Goal: Task Accomplishment & Management: Use online tool/utility

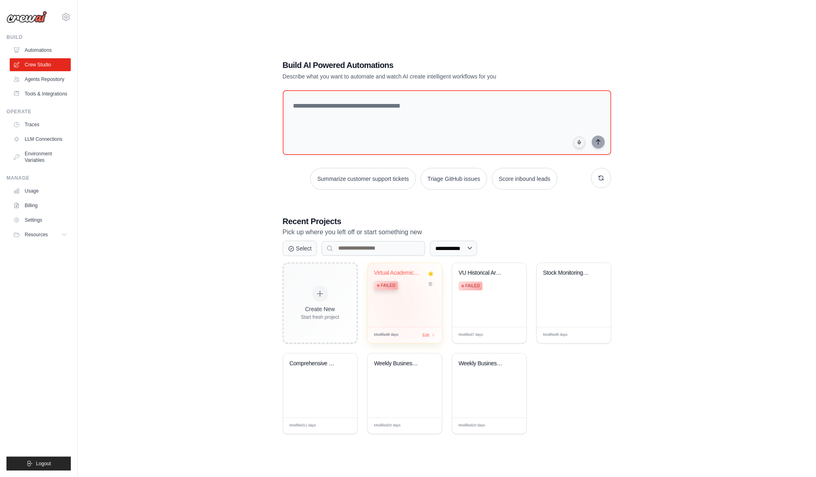
click at [400, 313] on div "Virtual Academic Research Team - Mo... Failed" at bounding box center [405, 295] width 74 height 64
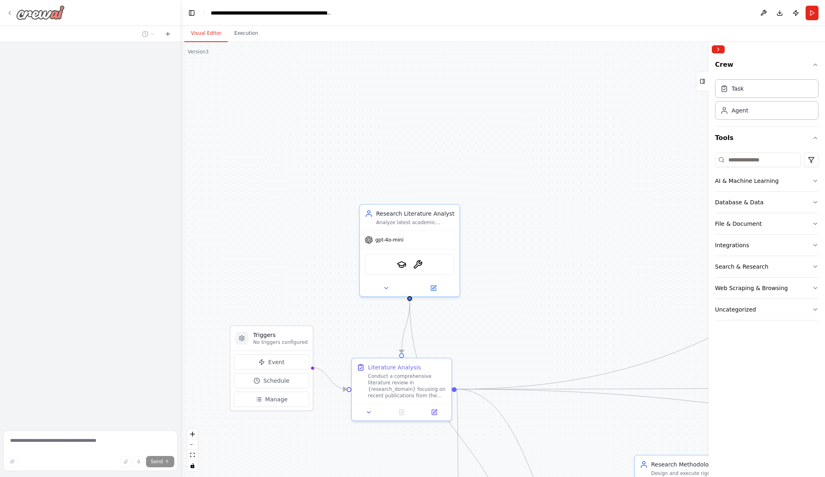
click at [36, 14] on img at bounding box center [40, 12] width 49 height 15
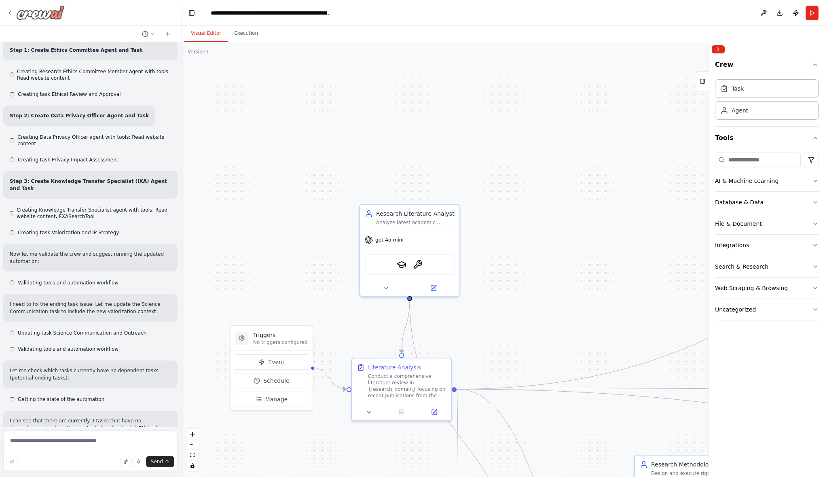
scroll to position [7948, 0]
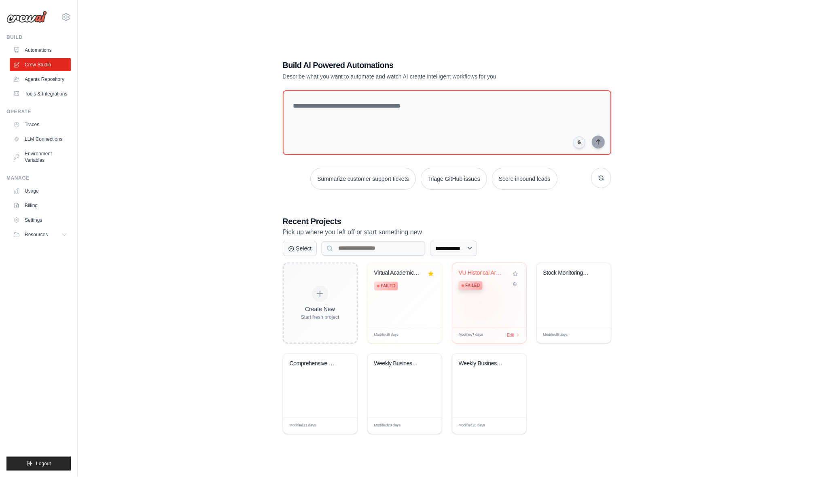
click at [480, 302] on div "VU Historical Archive AI Enhancemen... Failed" at bounding box center [489, 295] width 74 height 64
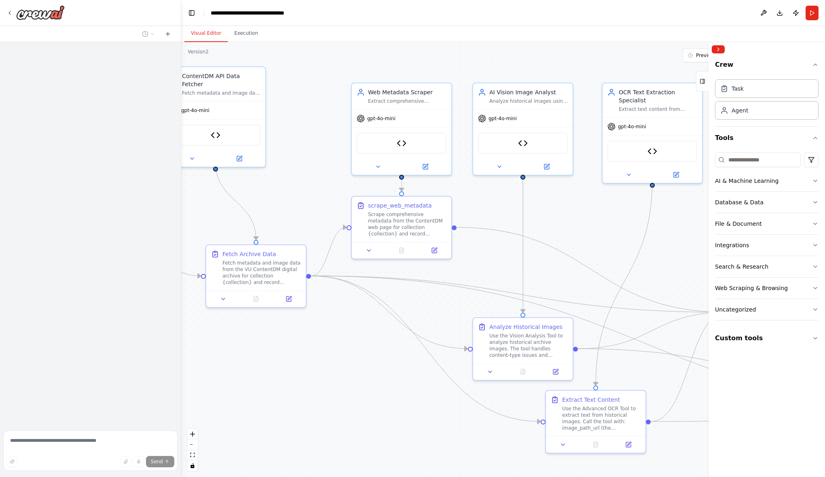
drag, startPoint x: 293, startPoint y: 176, endPoint x: 407, endPoint y: 187, distance: 114.2
click at [407, 187] on div ".deletable-edge-delete-btn { width: 20px; height: 20px; border: 0px solid #ffff…" at bounding box center [503, 259] width 644 height 435
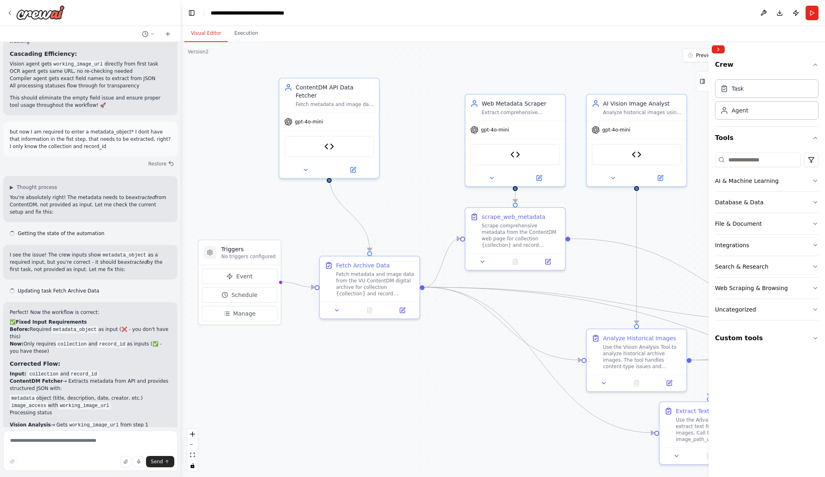
scroll to position [10918, 0]
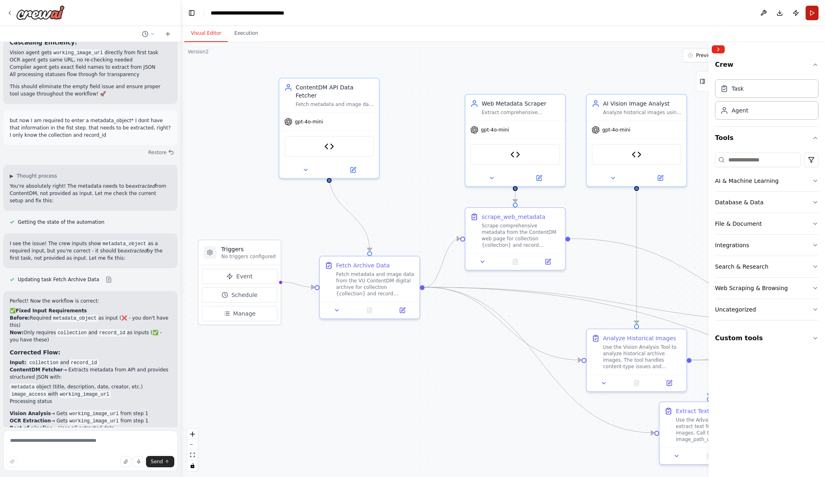
click at [810, 11] on button "Run" at bounding box center [811, 13] width 13 height 15
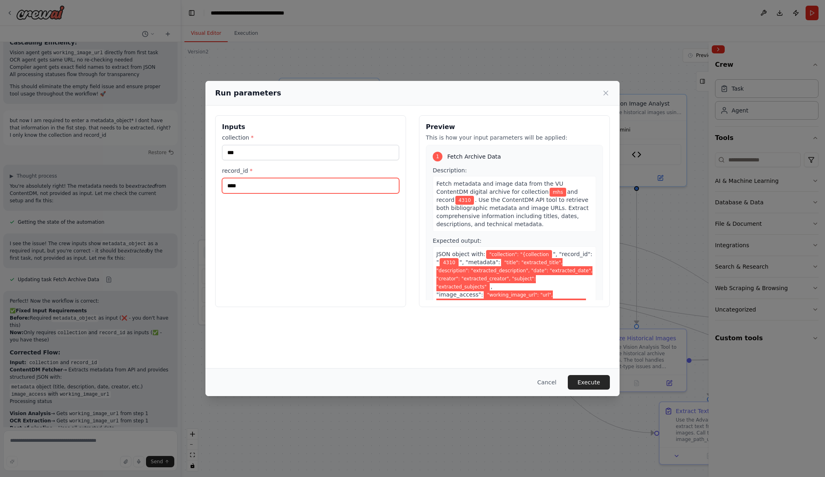
click at [236, 184] on input "****" at bounding box center [310, 185] width 177 height 15
click at [551, 386] on button "Cancel" at bounding box center [547, 382] width 32 height 15
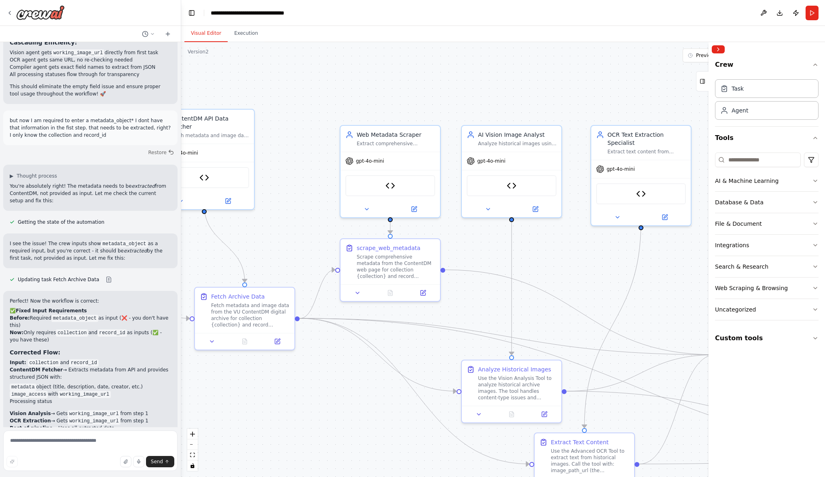
drag, startPoint x: 424, startPoint y: 227, endPoint x: 299, endPoint y: 258, distance: 128.8
click at [299, 258] on div ".deletable-edge-delete-btn { width: 20px; height: 20px; border: 0px solid #ffff…" at bounding box center [503, 259] width 644 height 435
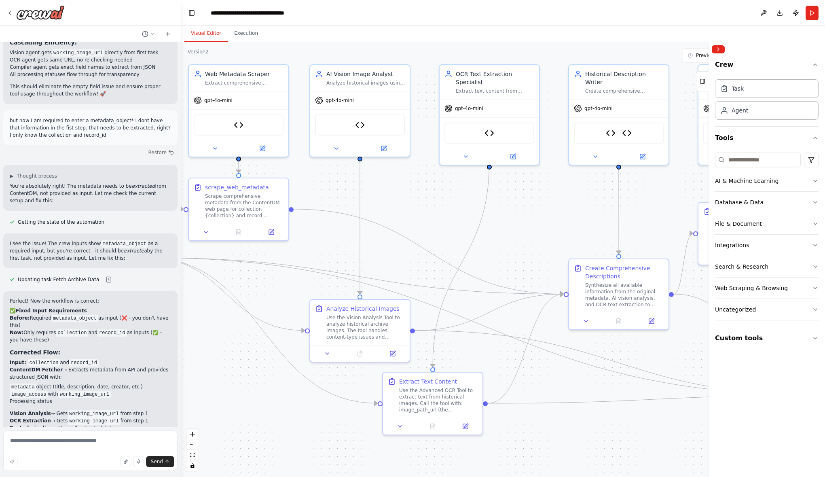
drag, startPoint x: 486, startPoint y: 244, endPoint x: 334, endPoint y: 183, distance: 163.3
click at [334, 183] on div ".deletable-edge-delete-btn { width: 20px; height: 20px; border: 0px solid #ffff…" at bounding box center [503, 259] width 644 height 435
click at [810, 12] on button "Run" at bounding box center [811, 13] width 13 height 15
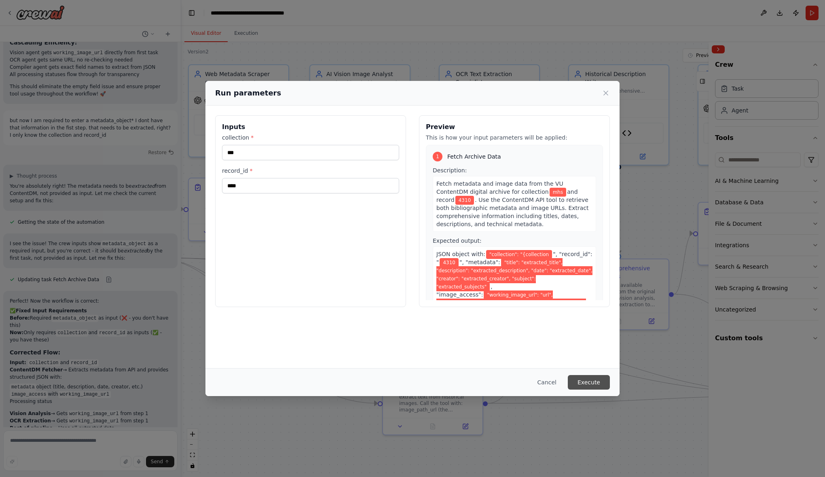
click at [596, 380] on button "Execute" at bounding box center [589, 382] width 42 height 15
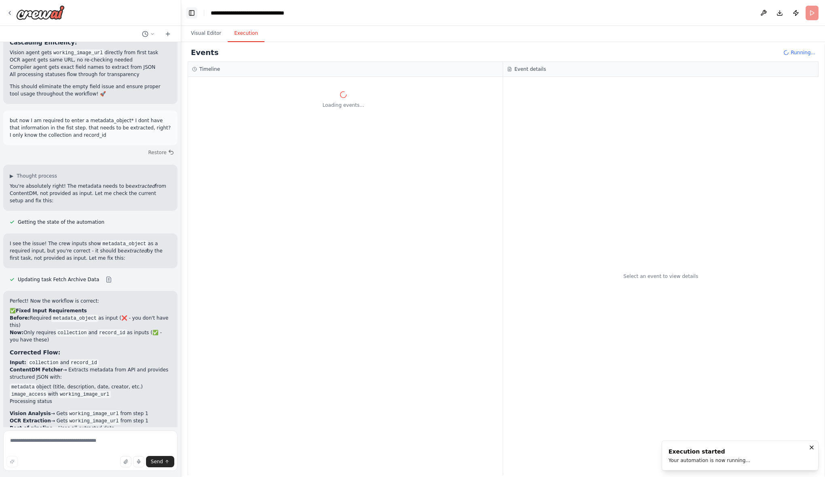
click at [190, 12] on button "Toggle Left Sidebar" at bounding box center [191, 12] width 11 height 11
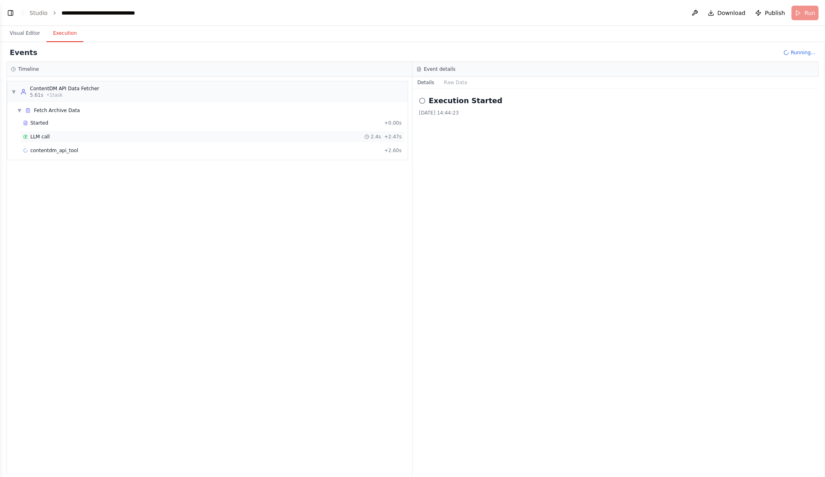
click at [42, 137] on span "LLM call" at bounding box center [39, 136] width 19 height 6
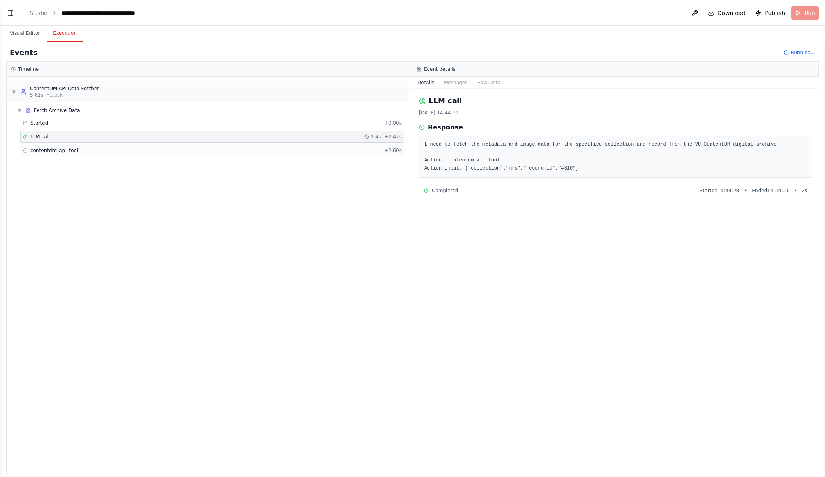
click at [49, 150] on span "contentdm_api_tool" at bounding box center [54, 150] width 48 height 6
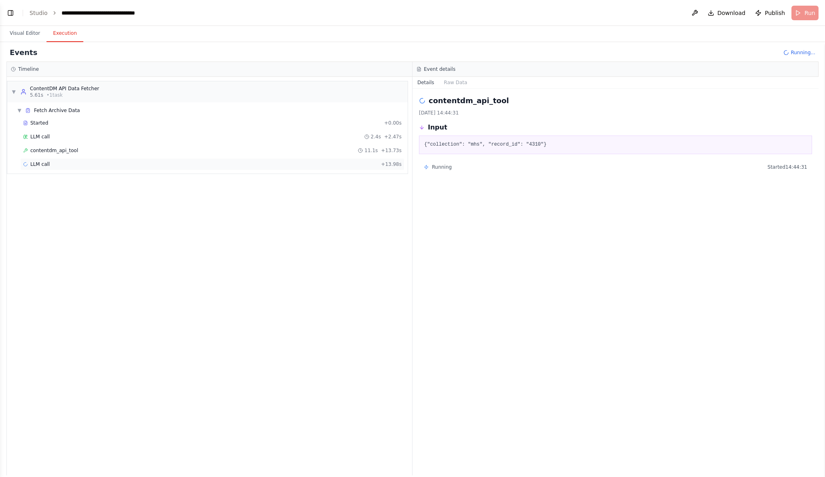
click at [37, 161] on span "LLM call" at bounding box center [39, 164] width 19 height 6
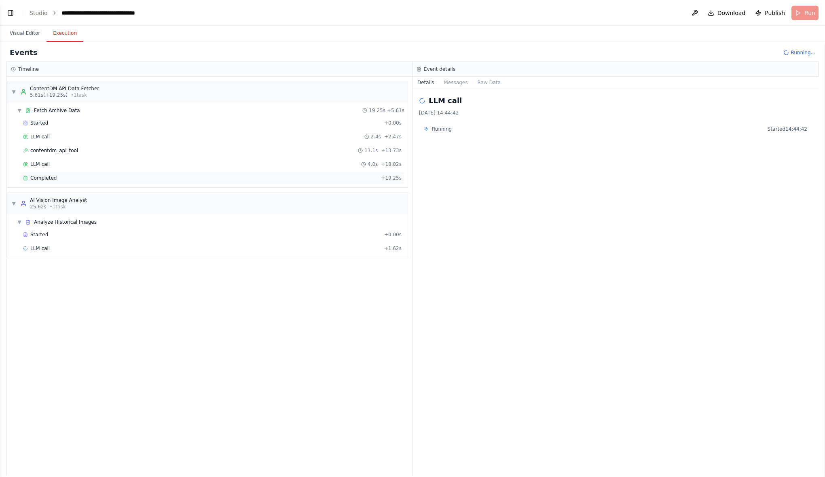
click at [47, 175] on span "Completed" at bounding box center [43, 178] width 26 height 6
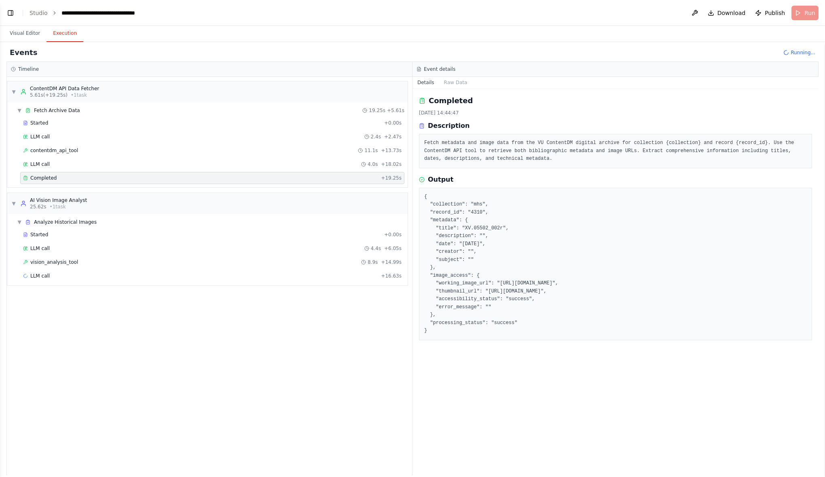
drag, startPoint x: 442, startPoint y: 205, endPoint x: 668, endPoint y: 300, distance: 245.6
click at [668, 300] on pre "{ "collection": "mhs", "record_id": "4310", "metadata": { "title": "XV.05502_00…" at bounding box center [615, 264] width 383 height 142
click at [39, 233] on span "Started" at bounding box center [39, 234] width 18 height 6
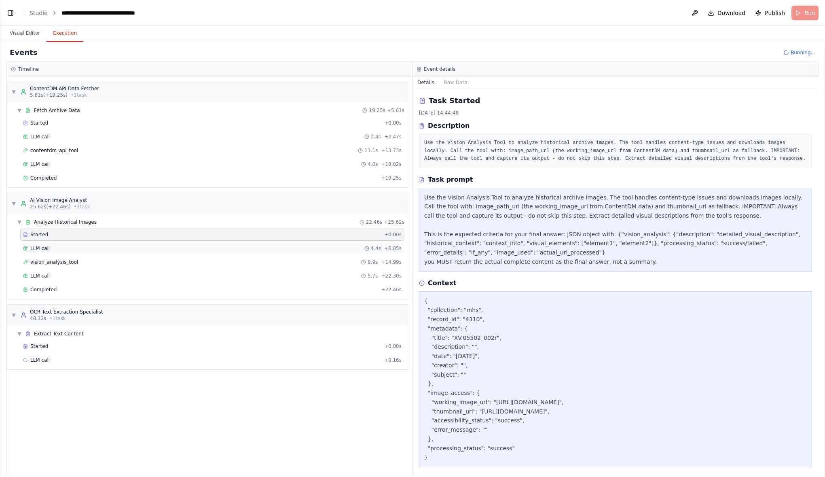
click at [35, 247] on span "LLM call" at bounding box center [39, 248] width 19 height 6
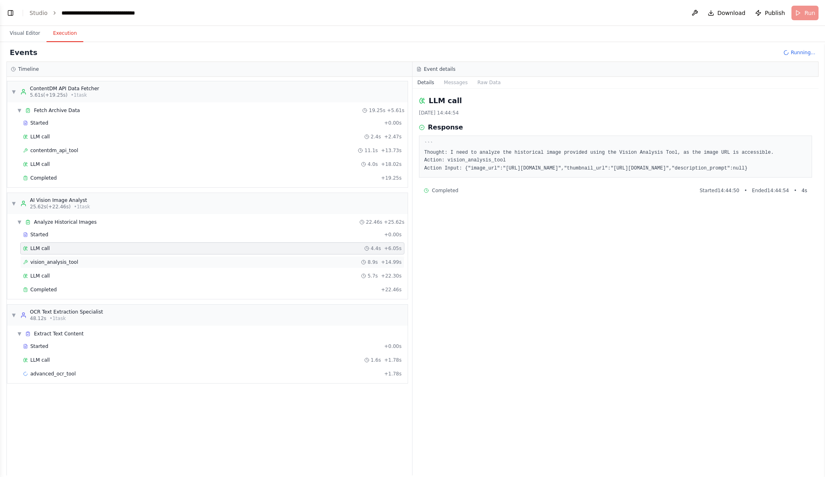
click at [67, 261] on span "vision_analysis_tool" at bounding box center [54, 262] width 48 height 6
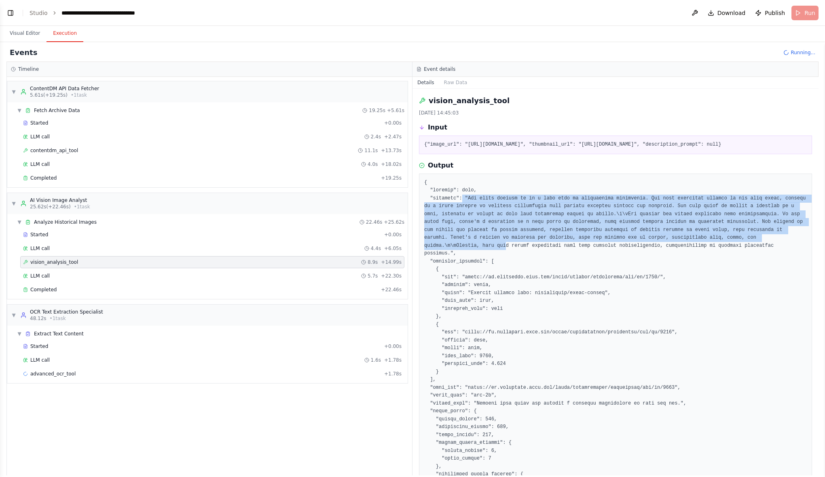
drag, startPoint x: 459, startPoint y: 204, endPoint x: 690, endPoint y: 241, distance: 233.9
click at [690, 241] on pre at bounding box center [615, 356] width 383 height 355
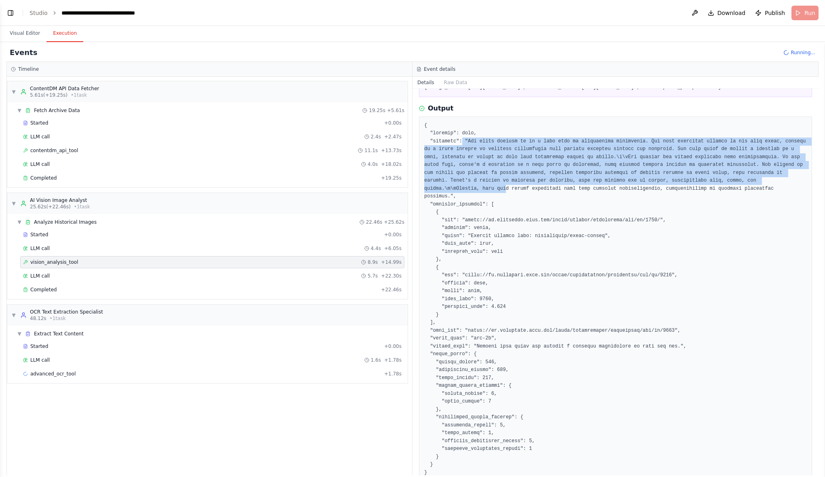
scroll to position [57, 0]
click at [643, 171] on pre at bounding box center [615, 298] width 383 height 355
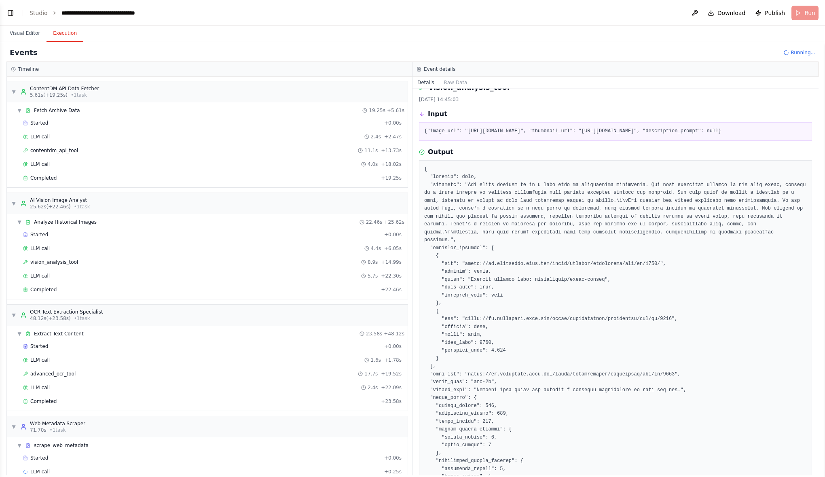
scroll to position [8, 0]
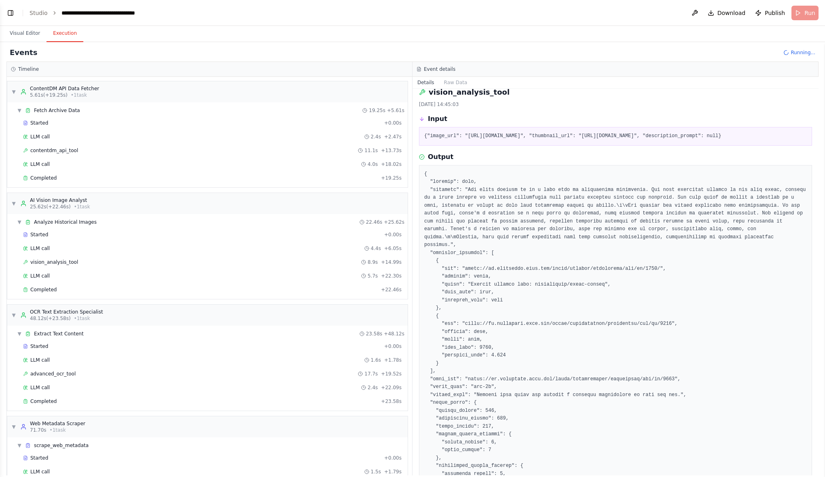
drag, startPoint x: 617, startPoint y: 144, endPoint x: 427, endPoint y: 145, distance: 190.9
click at [427, 140] on pre "{"image_url": "https://vu.contentdm.oclc.org/utils/getfile/collection/mhs/id/43…" at bounding box center [615, 136] width 383 height 8
copy pre "https://vu.contentdm.oclc.org/utils/getthumbnail/collection/mhs/id/4310""
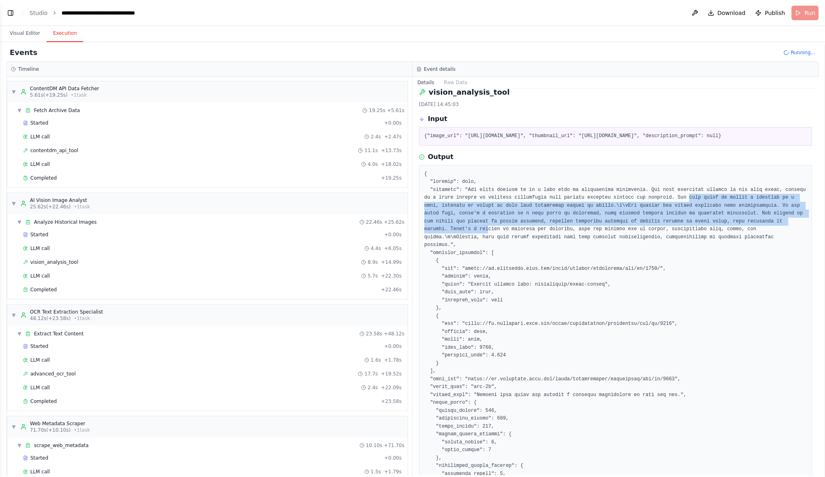
drag, startPoint x: 653, startPoint y: 207, endPoint x: 744, endPoint y: 230, distance: 93.6
click at [744, 230] on pre at bounding box center [615, 347] width 383 height 355
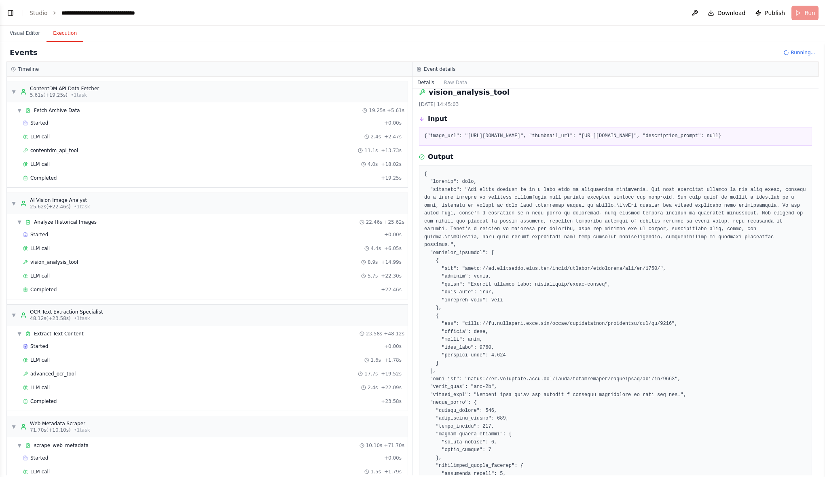
drag, startPoint x: 744, startPoint y: 230, endPoint x: 642, endPoint y: 134, distance: 140.5
click at [642, 134] on pre "{"image_url": "https://vu.contentdm.oclc.org/utils/getfile/collection/mhs/id/43…" at bounding box center [615, 136] width 383 height 8
drag, startPoint x: 642, startPoint y: 134, endPoint x: 464, endPoint y: 137, distance: 177.9
click at [464, 137] on pre "{"image_url": "https://vu.contentdm.oclc.org/utils/getfile/collection/mhs/id/43…" at bounding box center [615, 136] width 383 height 8
copy pre "https://vu.contentdm.oclc.org/utils/getfile/collection/mhs/id/4310/"
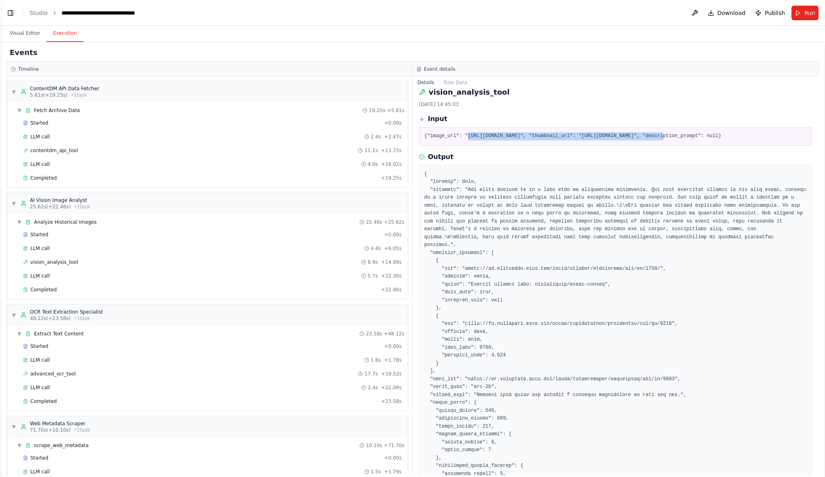
scroll to position [10984, 0]
click at [438, 22] on header "**********" at bounding box center [412, 13] width 825 height 26
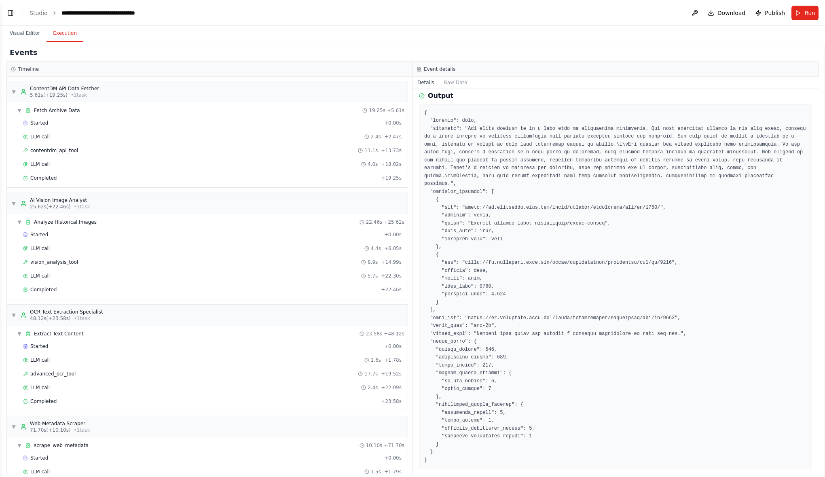
scroll to position [70, 0]
drag, startPoint x: 465, startPoint y: 207, endPoint x: 603, endPoint y: 204, distance: 138.3
click at [603, 204] on pre at bounding box center [615, 285] width 383 height 355
drag, startPoint x: 603, startPoint y: 204, endPoint x: 578, endPoint y: 204, distance: 25.1
click at [578, 204] on pre at bounding box center [615, 285] width 383 height 355
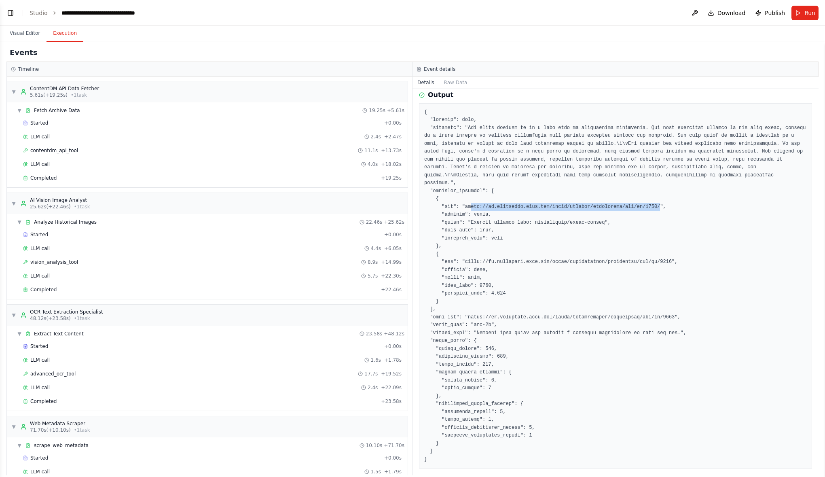
drag, startPoint x: 466, startPoint y: 206, endPoint x: 641, endPoint y: 205, distance: 174.3
click at [641, 205] on pre at bounding box center [615, 285] width 383 height 355
drag, startPoint x: 641, startPoint y: 205, endPoint x: 626, endPoint y: 205, distance: 15.0
click at [626, 205] on pre at bounding box center [615, 285] width 383 height 355
drag, startPoint x: 533, startPoint y: 314, endPoint x: 637, endPoint y: 315, distance: 103.5
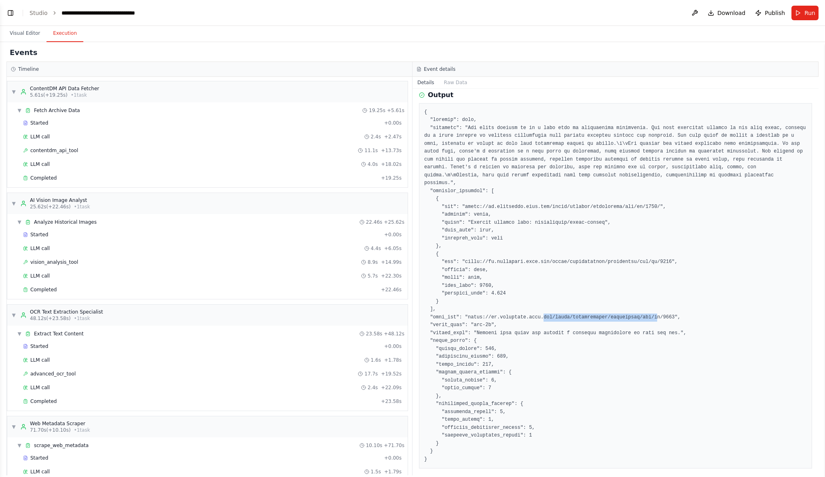
click at [637, 315] on pre at bounding box center [615, 285] width 383 height 355
click at [493, 314] on pre at bounding box center [615, 285] width 383 height 355
click at [53, 371] on span "advanced_ocr_tool" at bounding box center [52, 373] width 45 height 6
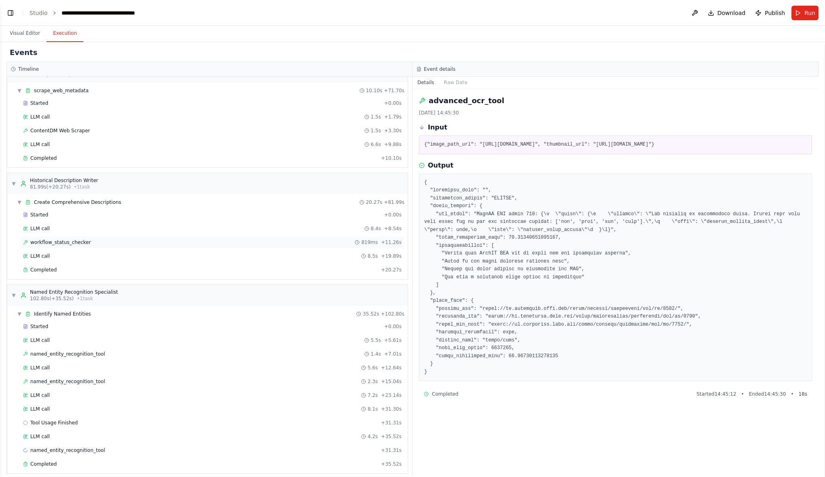
scroll to position [355, 0]
click at [38, 224] on span "LLM call" at bounding box center [39, 227] width 19 height 6
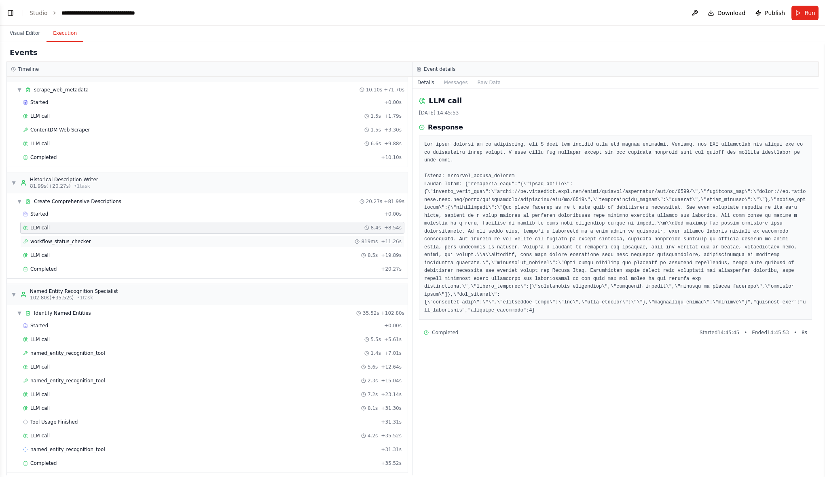
click at [45, 235] on div "workflow_status_checker 819ms + 11.26s" at bounding box center [212, 241] width 384 height 12
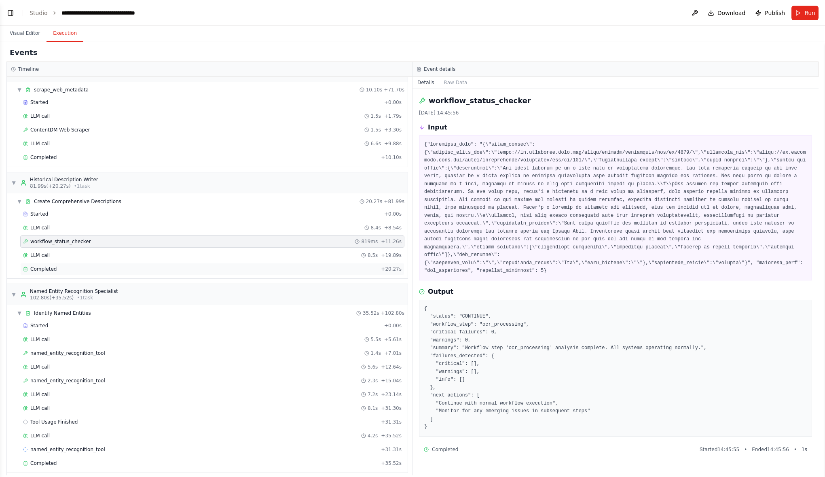
click at [49, 266] on span "Completed" at bounding box center [43, 269] width 26 height 6
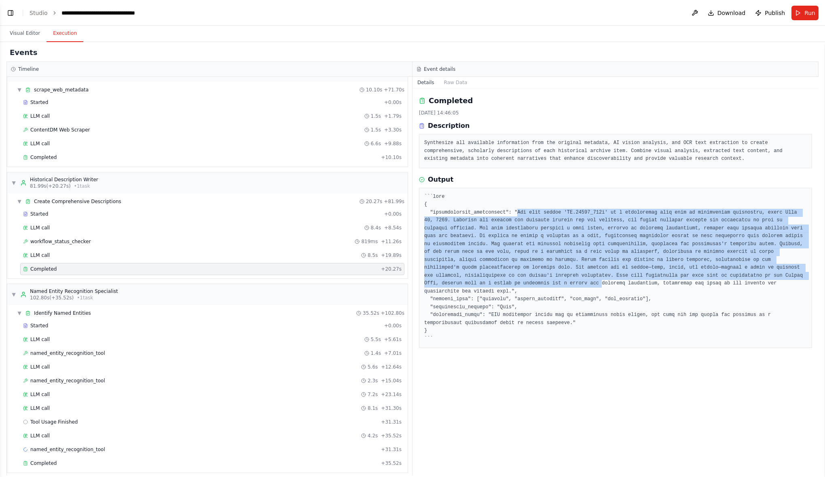
drag, startPoint x: 511, startPoint y: 211, endPoint x: 657, endPoint y: 279, distance: 161.2
click at [657, 279] on pre at bounding box center [615, 268] width 383 height 150
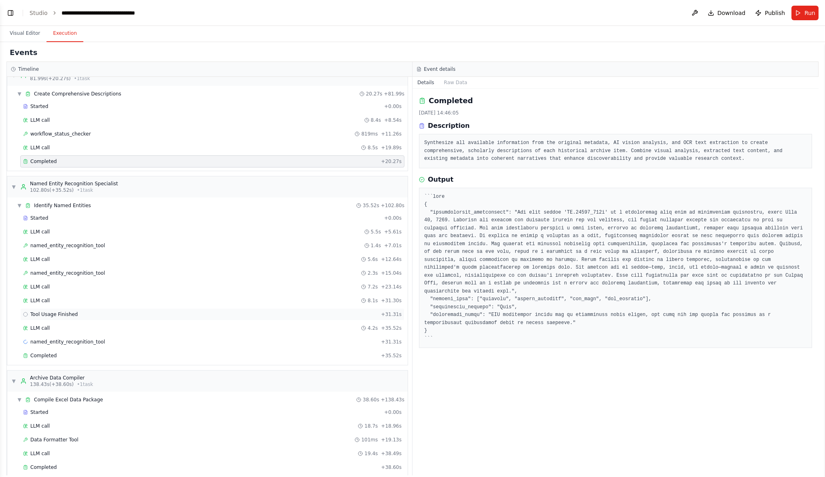
click at [57, 311] on span "Tool Usage Finished" at bounding box center [54, 314] width 48 height 6
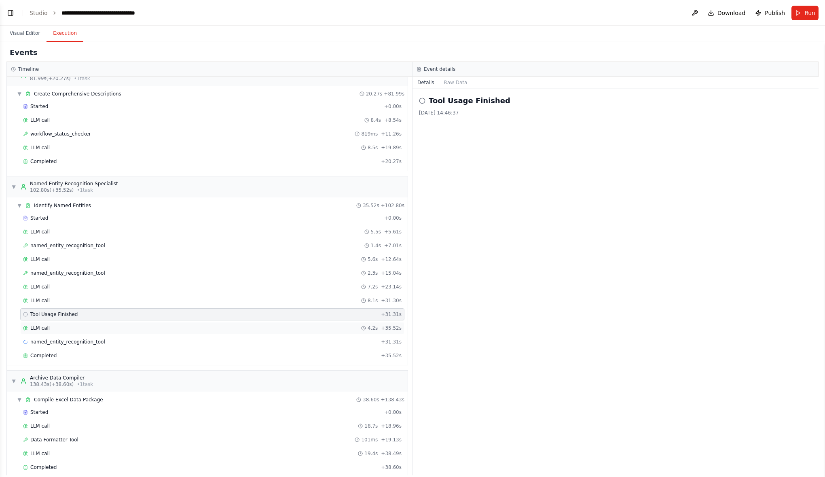
click at [42, 325] on span "LLM call" at bounding box center [39, 328] width 19 height 6
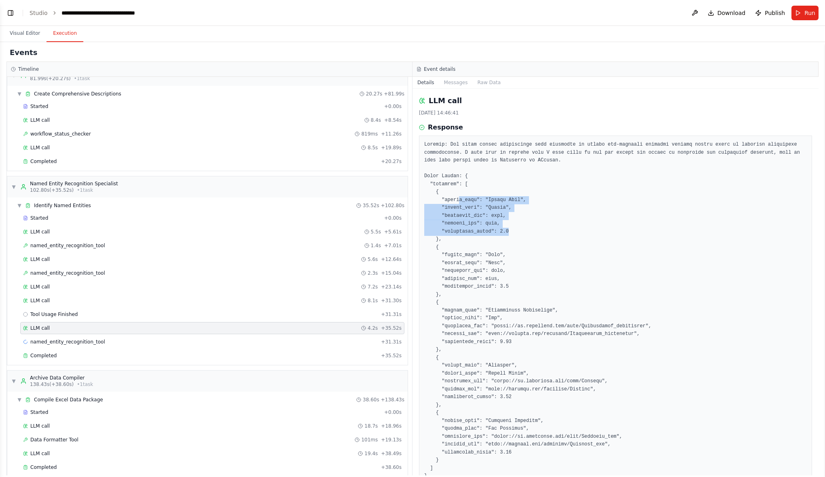
drag, startPoint x: 457, startPoint y: 200, endPoint x: 507, endPoint y: 234, distance: 60.3
click at [507, 234] on pre at bounding box center [615, 310] width 383 height 339
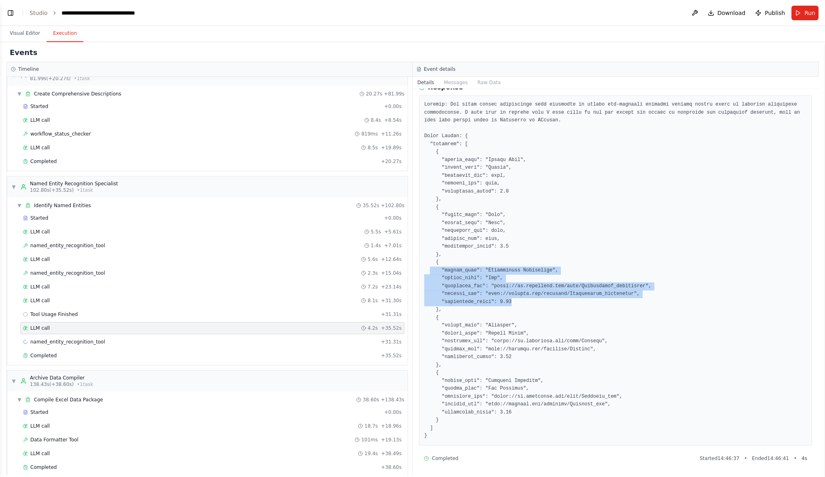
drag, startPoint x: 513, startPoint y: 303, endPoint x: 430, endPoint y: 273, distance: 88.1
click at [430, 273] on pre at bounding box center [615, 270] width 383 height 339
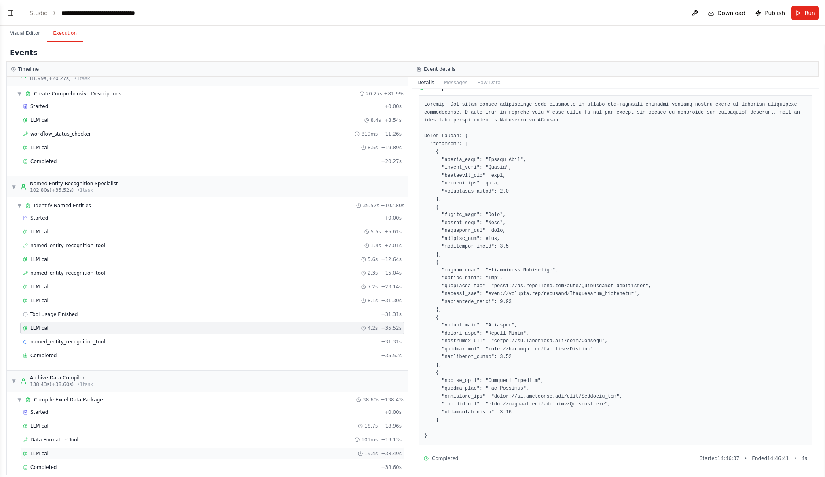
click at [47, 450] on div "LLM call 19.4s + 38.49s" at bounding box center [212, 453] width 378 height 6
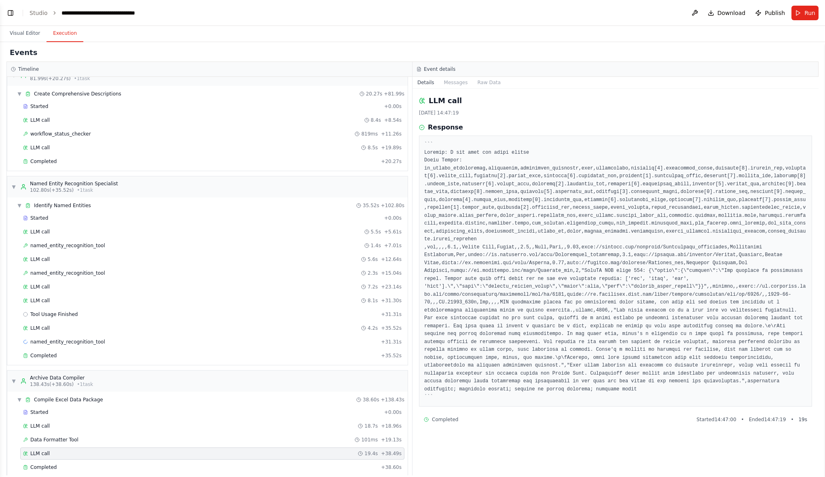
scroll to position [0, 0]
click at [63, 436] on span "Data Formatter Tool" at bounding box center [54, 439] width 48 height 6
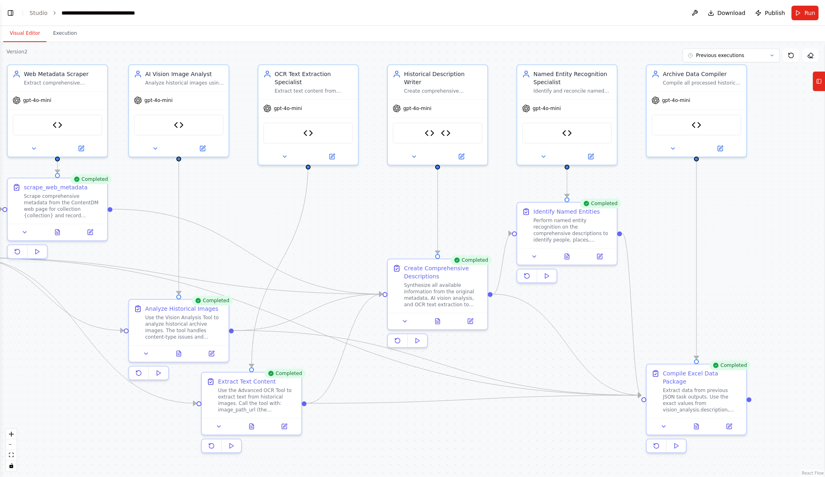
click at [21, 33] on button "Visual Editor" at bounding box center [24, 33] width 43 height 17
click at [820, 84] on icon at bounding box center [819, 81] width 6 height 13
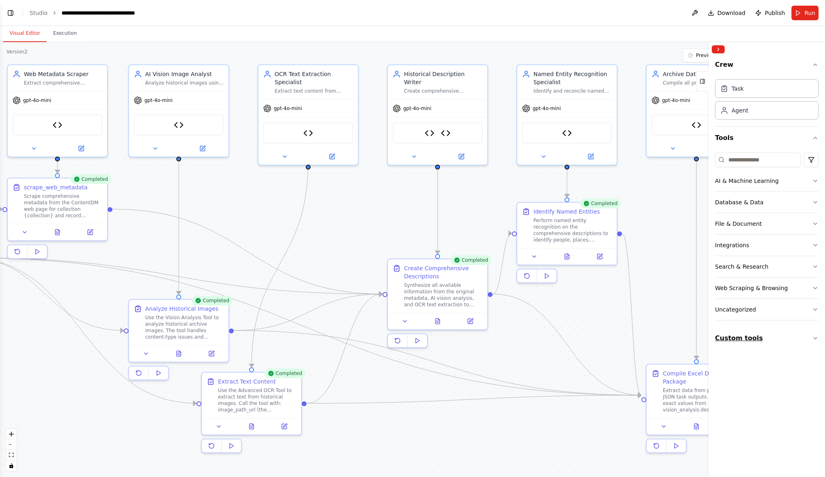
click at [818, 336] on icon "button" at bounding box center [815, 338] width 6 height 6
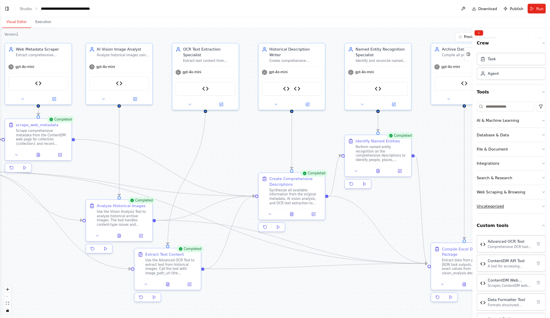
scroll to position [87, 0]
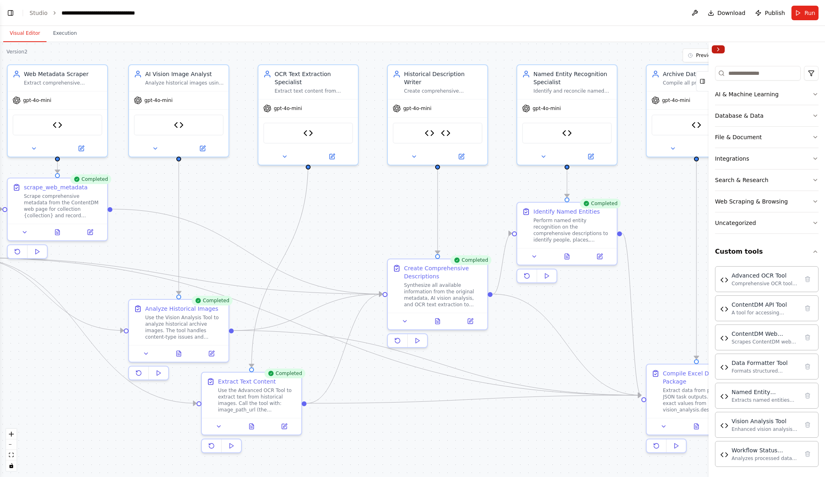
click at [718, 49] on button "Collapse right sidebar" at bounding box center [718, 49] width 13 height 8
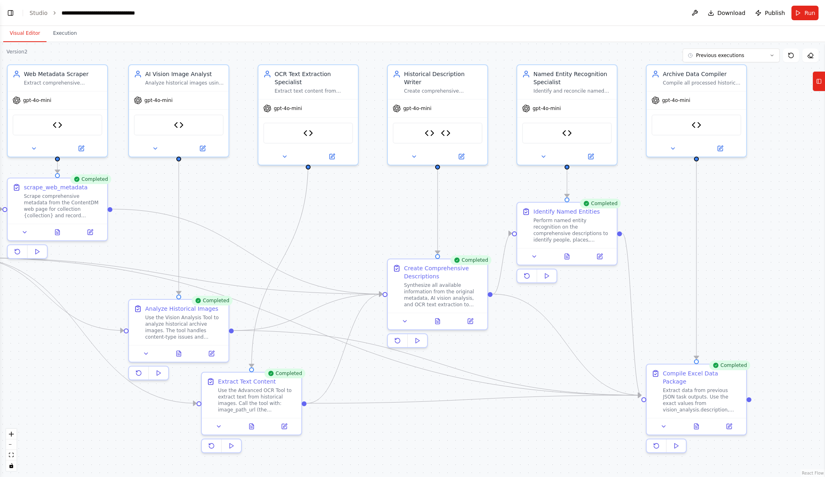
click at [726, 34] on div "Visual Editor Execution" at bounding box center [412, 34] width 825 height 16
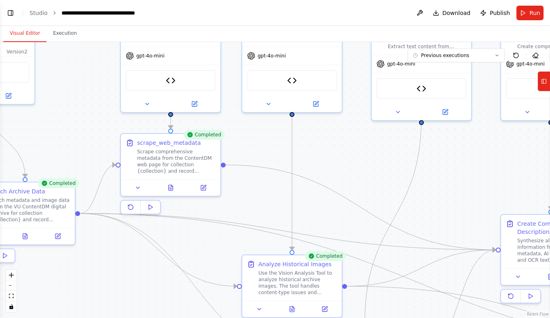
drag, startPoint x: 221, startPoint y: 195, endPoint x: 334, endPoint y: 151, distance: 121.6
click at [334, 151] on div ".deletable-edge-delete-btn { width: 20px; height: 20px; border: 0px solid #ffff…" at bounding box center [275, 180] width 550 height 276
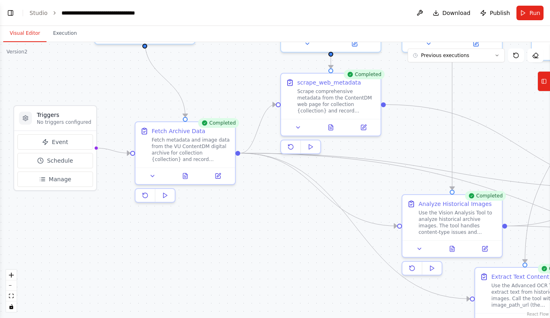
drag, startPoint x: 65, startPoint y: 137, endPoint x: 226, endPoint y: 76, distance: 172.2
click at [226, 76] on div ".deletable-edge-delete-btn { width: 20px; height: 20px; border: 0px solid #ffff…" at bounding box center [275, 180] width 550 height 276
click at [67, 34] on button "Execution" at bounding box center [65, 33] width 37 height 17
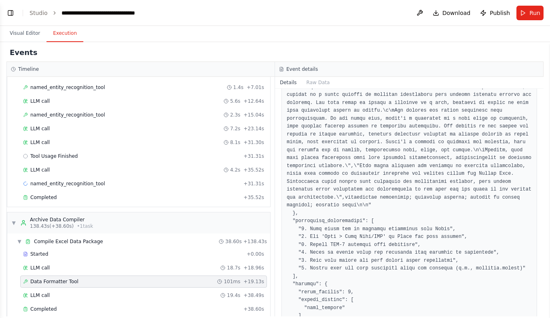
scroll to position [632, 0]
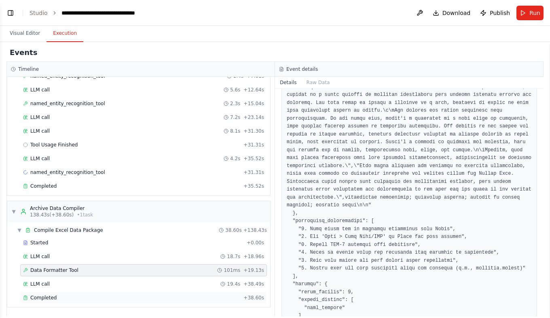
click at [48, 298] on span "Completed" at bounding box center [43, 297] width 26 height 6
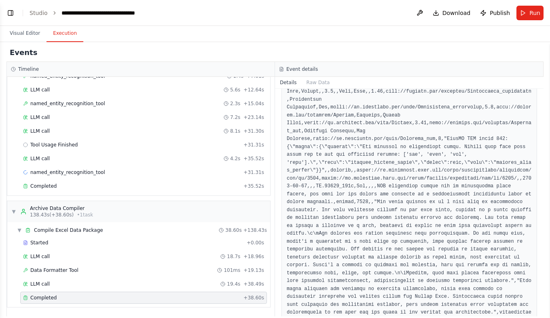
scroll to position [249, 0]
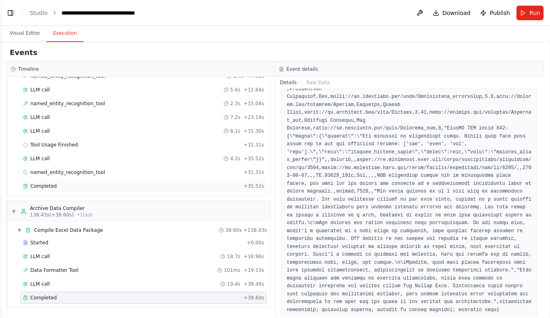
click at [45, 187] on span "Completed" at bounding box center [43, 186] width 26 height 6
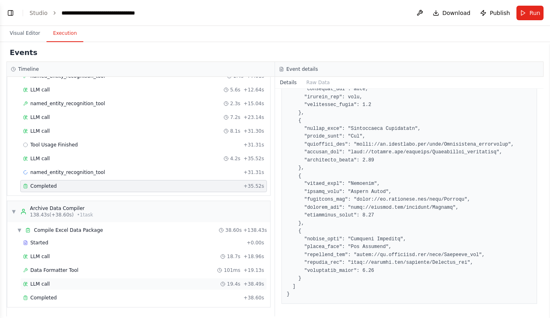
click at [39, 283] on span "LLM call" at bounding box center [39, 284] width 19 height 6
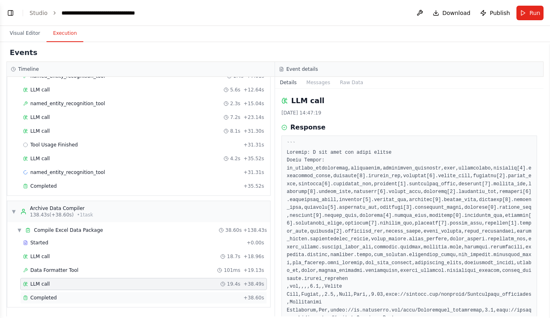
click at [53, 298] on span "Completed" at bounding box center [43, 297] width 26 height 6
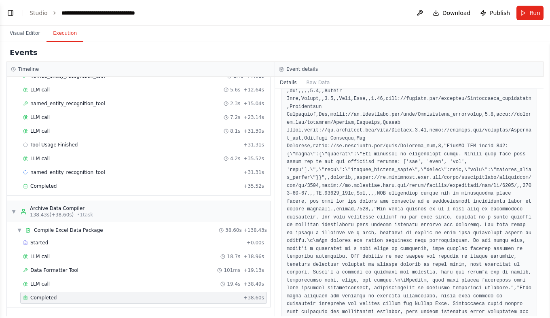
scroll to position [249, 0]
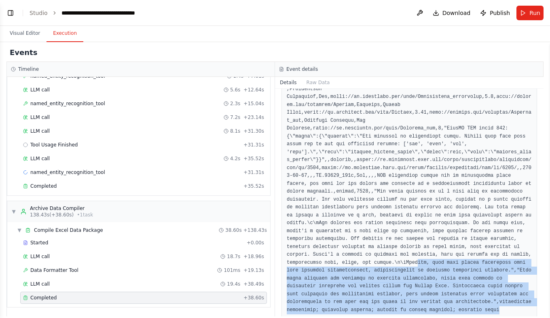
drag, startPoint x: 359, startPoint y: 291, endPoint x: 327, endPoint y: 247, distance: 55.0
click at [327, 247] on pre at bounding box center [409, 132] width 245 height 363
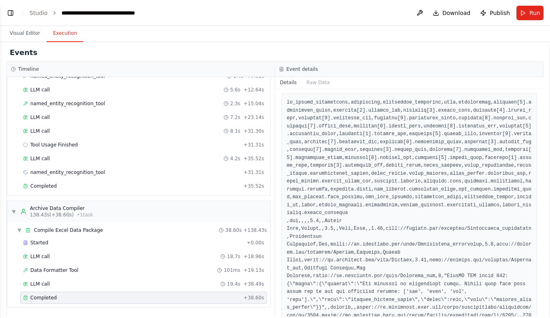
scroll to position [88, 0]
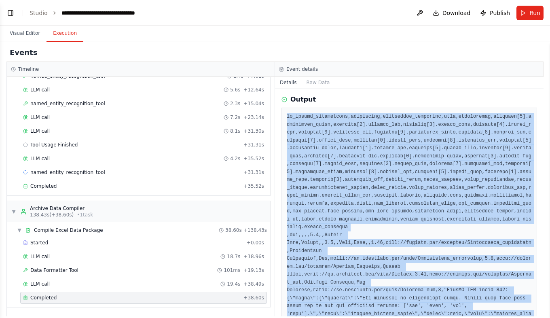
click at [287, 114] on pre at bounding box center [409, 294] width 245 height 363
copy pre "ai_vision_description,collection,collection_reference,date,description,entities…"
click at [76, 296] on div "Completed" at bounding box center [131, 297] width 217 height 6
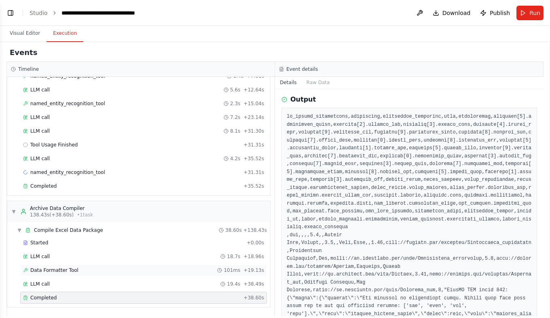
click at [53, 268] on span "Data Formatter Tool" at bounding box center [54, 270] width 48 height 6
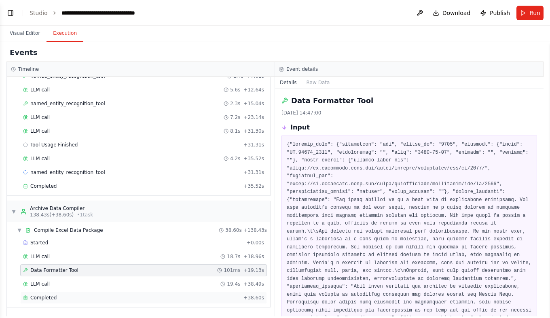
click at [38, 297] on span "Completed" at bounding box center [43, 297] width 26 height 6
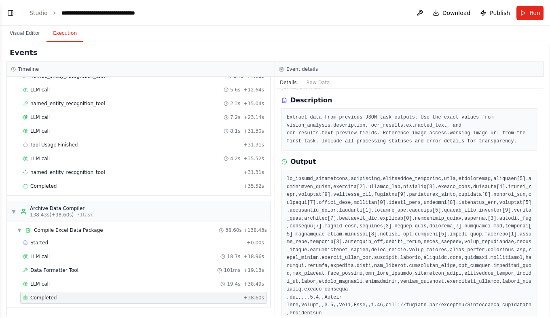
scroll to position [40, 0]
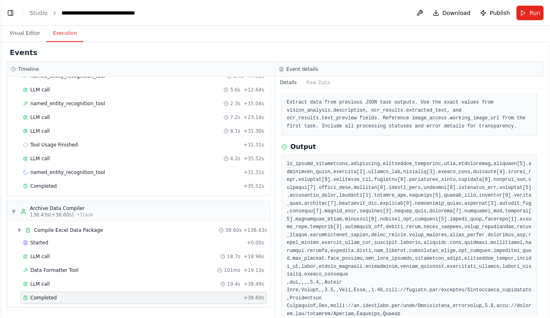
click at [324, 104] on pre "Extract data from previous JSON task outputs. Use the exact values from vision_…" at bounding box center [409, 115] width 245 height 32
click at [41, 254] on span "LLM call" at bounding box center [39, 256] width 19 height 6
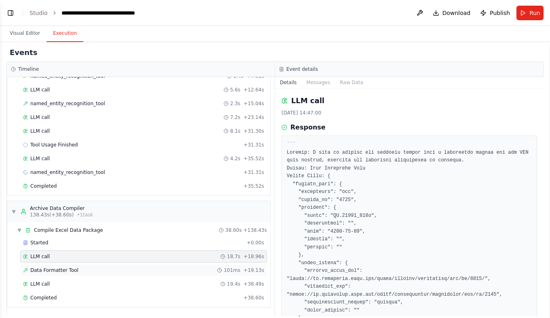
click at [60, 271] on span "Data Formatter Tool" at bounding box center [54, 270] width 48 height 6
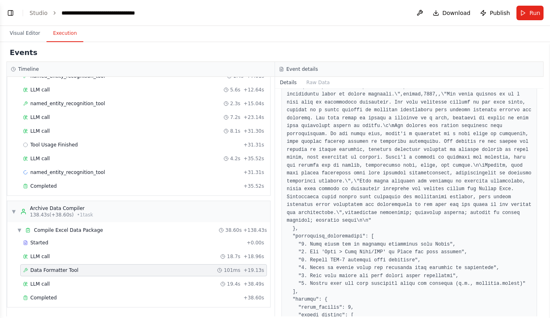
scroll to position [710, 0]
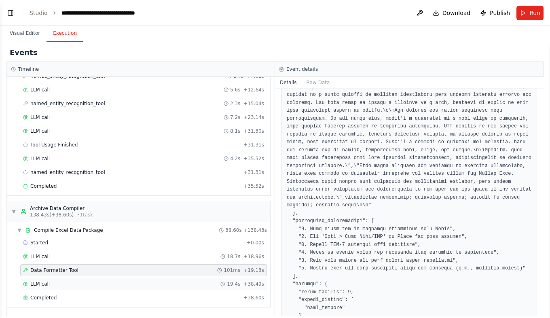
click at [48, 284] on div "LLM call 19.4s + 38.49s" at bounding box center [143, 284] width 241 height 6
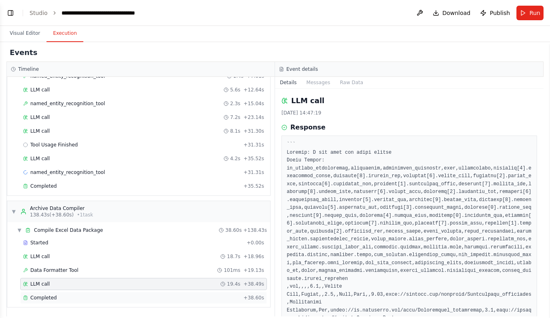
click at [46, 300] on span "Completed" at bounding box center [43, 297] width 26 height 6
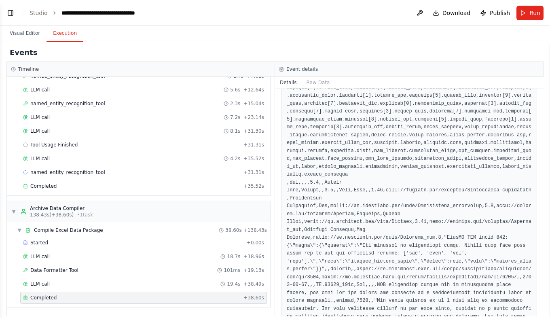
scroll to position [169, 0]
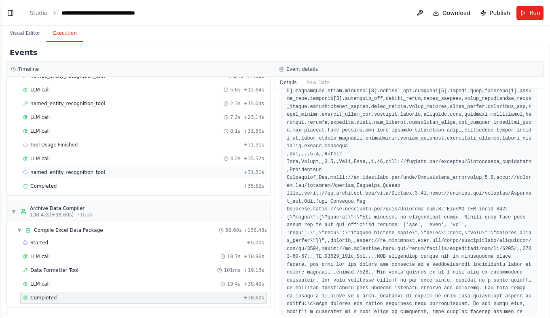
click at [44, 174] on span "named_entity_recognition_tool" at bounding box center [67, 172] width 75 height 6
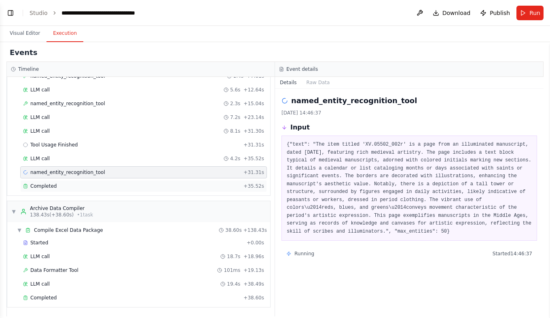
click at [43, 186] on span "Completed" at bounding box center [43, 186] width 26 height 6
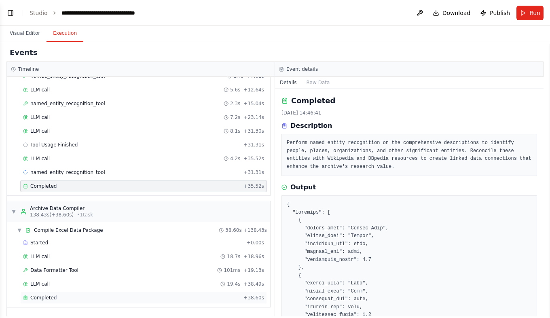
click at [48, 296] on span "Completed" at bounding box center [43, 297] width 26 height 6
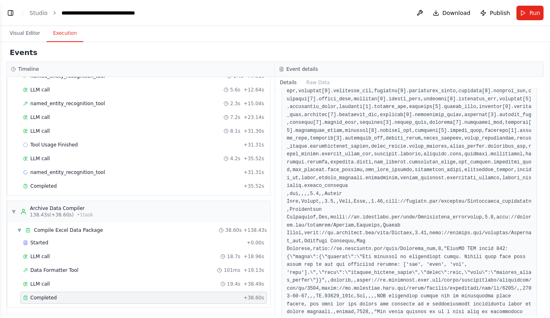
scroll to position [162, 0]
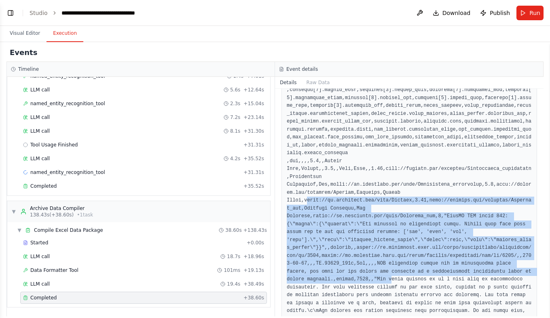
drag, startPoint x: 305, startPoint y: 191, endPoint x: 364, endPoint y: 266, distance: 95.9
click at [364, 266] on pre at bounding box center [409, 220] width 245 height 363
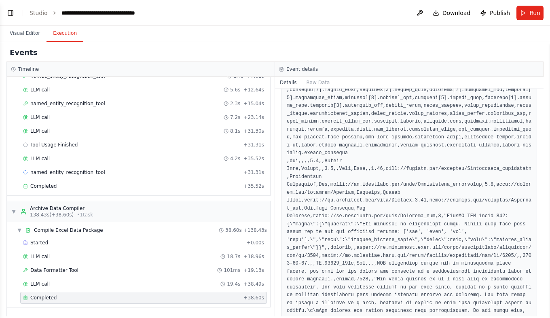
drag, startPoint x: 364, startPoint y: 266, endPoint x: 434, endPoint y: 153, distance: 132.9
click at [434, 153] on pre at bounding box center [409, 220] width 245 height 363
click at [108, 52] on div "Events" at bounding box center [274, 53] width 537 height 18
click at [24, 33] on button "Visual Editor" at bounding box center [24, 33] width 43 height 17
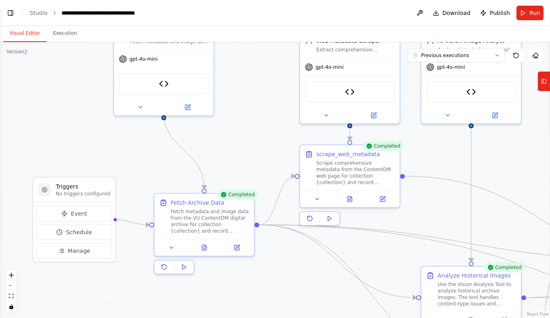
drag, startPoint x: 209, startPoint y: 81, endPoint x: 227, endPoint y: 152, distance: 73.7
click at [227, 152] on div ".deletable-edge-delete-btn { width: 20px; height: 20px; border: 0px solid #ffff…" at bounding box center [275, 180] width 550 height 276
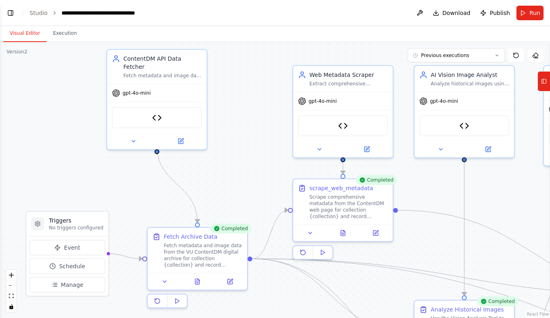
drag, startPoint x: 247, startPoint y: 121, endPoint x: 240, endPoint y: 155, distance: 34.7
click at [240, 155] on div ".deletable-edge-delete-btn { width: 20px; height: 20px; border: 0px solid #ffff…" at bounding box center [275, 180] width 550 height 276
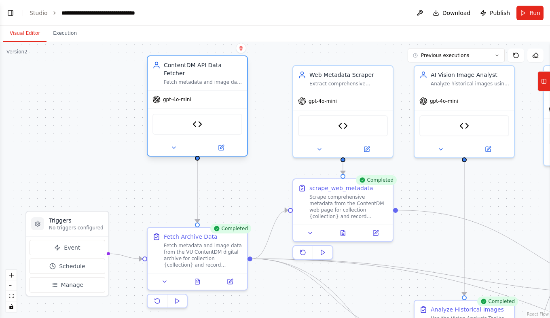
drag, startPoint x: 161, startPoint y: 59, endPoint x: 203, endPoint y: 63, distance: 41.9
click at [203, 63] on div "ContentDM API Data Fetcher" at bounding box center [203, 69] width 78 height 16
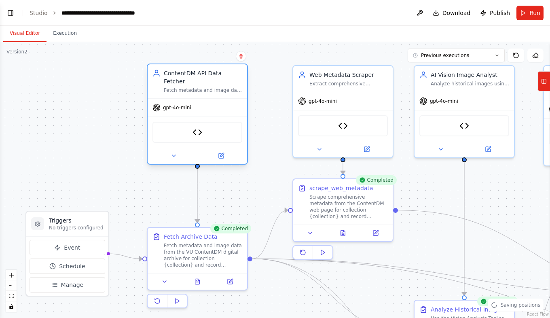
drag, startPoint x: 215, startPoint y: 68, endPoint x: 214, endPoint y: 75, distance: 7.3
click at [214, 75] on div "ContentDM API Data Fetcher" at bounding box center [203, 77] width 78 height 16
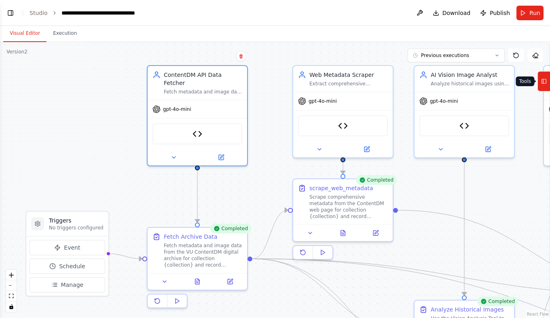
click at [542, 85] on icon at bounding box center [544, 81] width 6 height 13
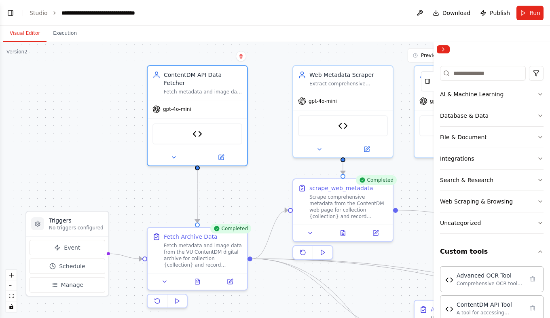
click at [537, 92] on icon "button" at bounding box center [540, 94] width 6 height 6
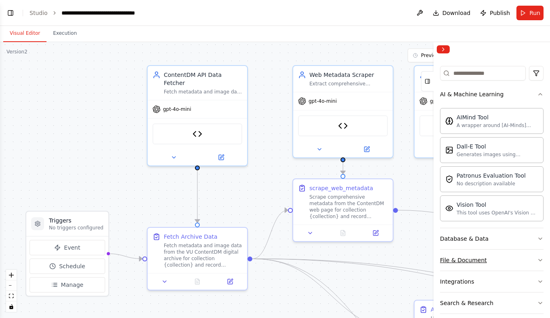
click at [537, 260] on icon "button" at bounding box center [540, 260] width 6 height 6
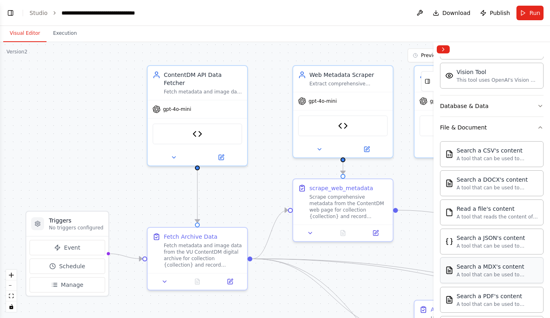
scroll to position [248, 0]
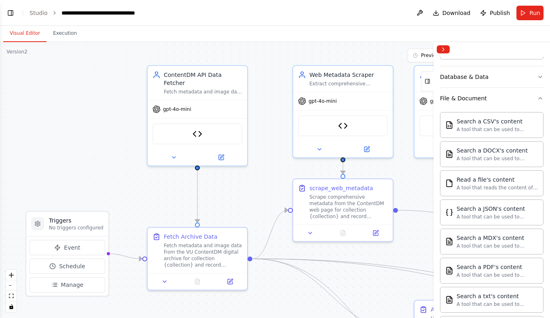
click at [537, 98] on div "Crew Task Agent Tools AI & Machine Learning AIMind Tool A wrapper around [AI-Mi…" at bounding box center [491, 187] width 116 height 261
click at [537, 98] on icon "button" at bounding box center [540, 98] width 6 height 6
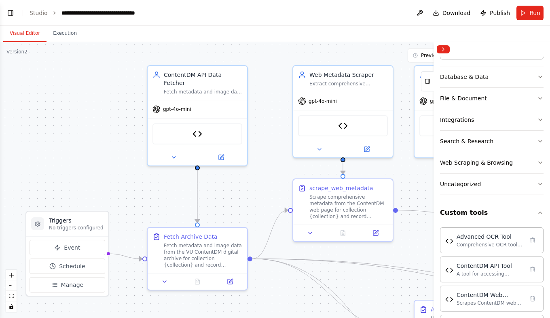
click at [404, 76] on div ".deletable-edge-delete-btn { width: 20px; height: 20px; border: 0px solid #ffff…" at bounding box center [275, 180] width 550 height 276
click at [445, 53] on button "Collapse right sidebar" at bounding box center [443, 49] width 13 height 8
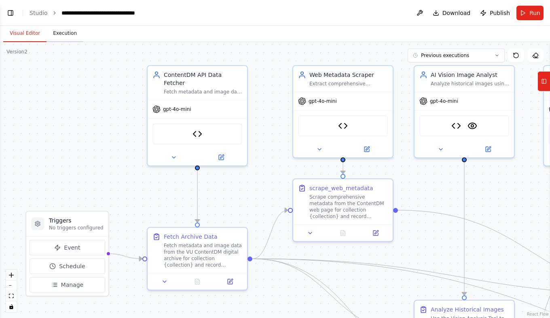
click at [58, 34] on button "Execution" at bounding box center [65, 33] width 37 height 17
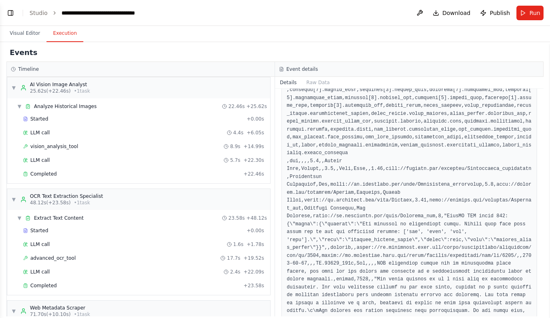
scroll to position [0, 0]
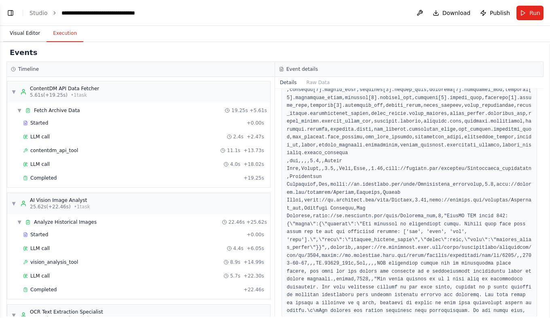
click at [23, 34] on button "Visual Editor" at bounding box center [24, 33] width 43 height 17
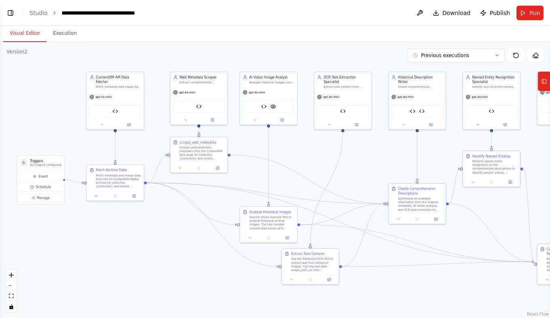
drag, startPoint x: 83, startPoint y: 134, endPoint x: 50, endPoint y: 111, distance: 39.8
click at [50, 111] on div ".deletable-edge-delete-btn { width: 20px; height: 20px; border: 0px solid #ffff…" at bounding box center [275, 180] width 550 height 276
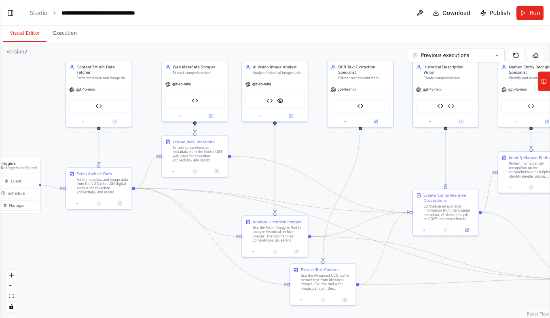
drag, startPoint x: 101, startPoint y: 153, endPoint x: 76, endPoint y: 148, distance: 25.5
click at [76, 148] on div ".deletable-edge-delete-btn { width: 20px; height: 20px; border: 0px solid #ffff…" at bounding box center [275, 180] width 550 height 276
click at [85, 118] on icon at bounding box center [83, 120] width 4 height 4
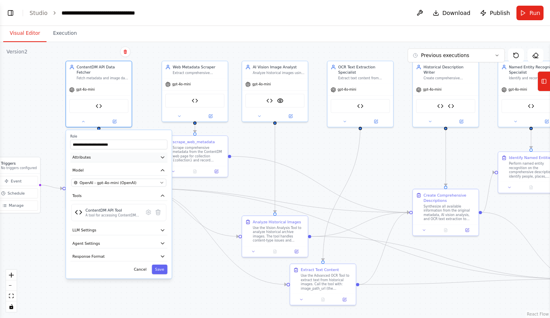
click at [163, 154] on button "Attributes" at bounding box center [118, 157] width 97 height 10
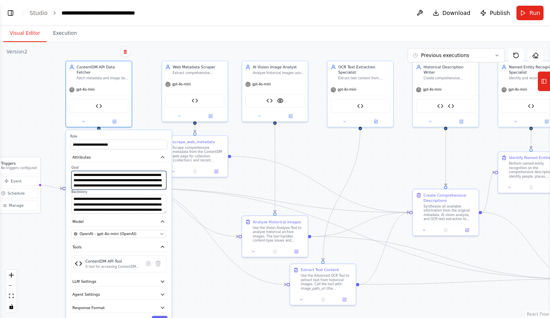
drag, startPoint x: 84, startPoint y: 170, endPoint x: 139, endPoint y: 173, distance: 55.1
click at [139, 173] on textarea "**********" at bounding box center [118, 180] width 95 height 19
click at [134, 174] on textarea "**********" at bounding box center [118, 180] width 95 height 19
click at [85, 117] on button at bounding box center [83, 120] width 30 height 6
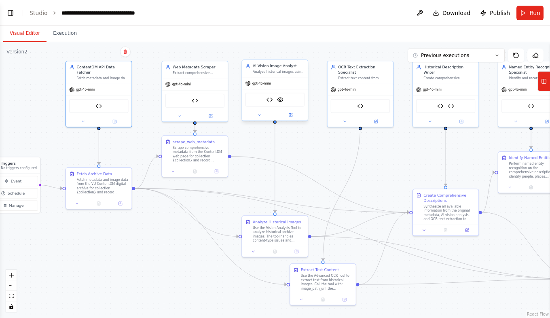
click at [264, 69] on div "AI Vision Image Analyst Analyze historical images using AI vision technology, b…" at bounding box center [279, 68] width 52 height 11
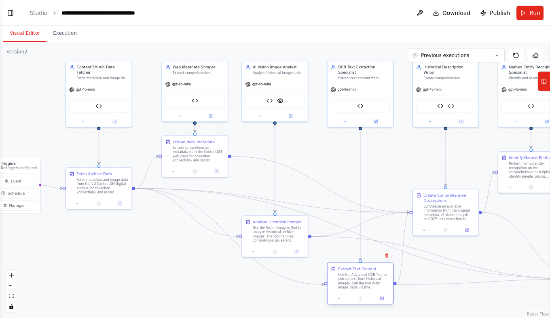
drag, startPoint x: 323, startPoint y: 280, endPoint x: 363, endPoint y: 279, distance: 39.6
click at [363, 279] on div "Use the Advanced OCR Tool to extract text from historical images. Call the tool…" at bounding box center [364, 281] width 52 height 17
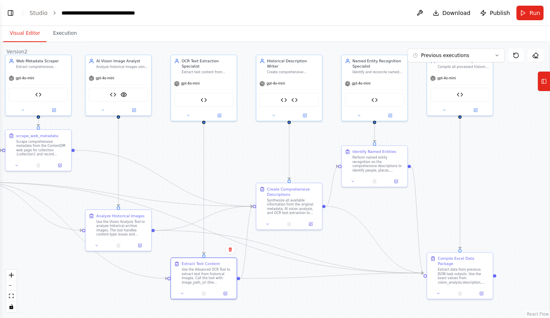
drag, startPoint x: 391, startPoint y: 177, endPoint x: 234, endPoint y: 171, distance: 156.6
click at [234, 171] on div ".deletable-edge-delete-btn { width: 20px; height: 20px; border: 0px solid #ffff…" at bounding box center [275, 180] width 550 height 276
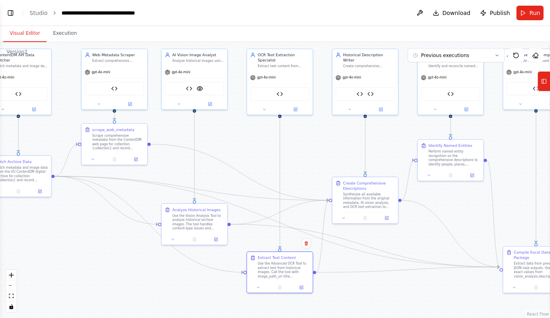
drag, startPoint x: 225, startPoint y: 168, endPoint x: 301, endPoint y: 162, distance: 76.3
click at [301, 162] on div ".deletable-edge-delete-btn { width: 20px; height: 20px; border: 0px solid #ffff…" at bounding box center [275, 180] width 550 height 276
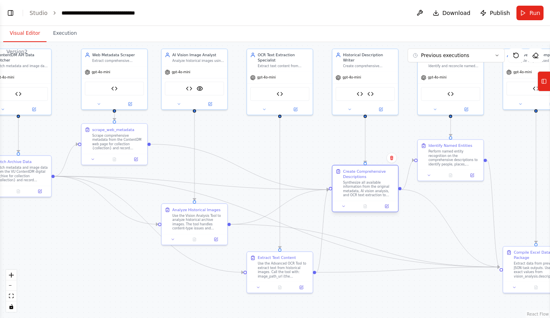
drag, startPoint x: 357, startPoint y: 195, endPoint x: 357, endPoint y: 186, distance: 9.7
click at [357, 186] on div "Synthesize all available information from the original metadata, AI vision anal…" at bounding box center [369, 188] width 52 height 17
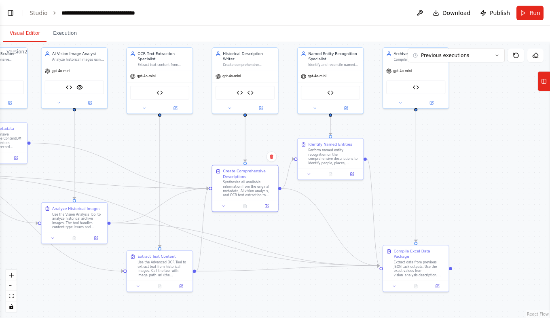
drag, startPoint x: 380, startPoint y: 228, endPoint x: 260, endPoint y: 226, distance: 120.1
click at [260, 226] on div ".deletable-edge-delete-btn { width: 20px; height: 20px; border: 0px solid #ffff…" at bounding box center [275, 180] width 550 height 276
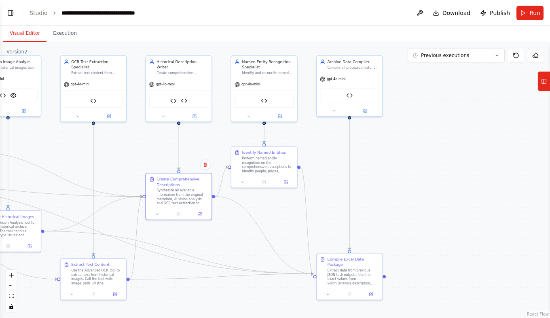
drag, startPoint x: 449, startPoint y: 162, endPoint x: 383, endPoint y: 170, distance: 66.8
click at [383, 170] on div ".deletable-edge-delete-btn { width: 20px; height: 20px; border: 0px solid #ffff…" at bounding box center [275, 180] width 550 height 276
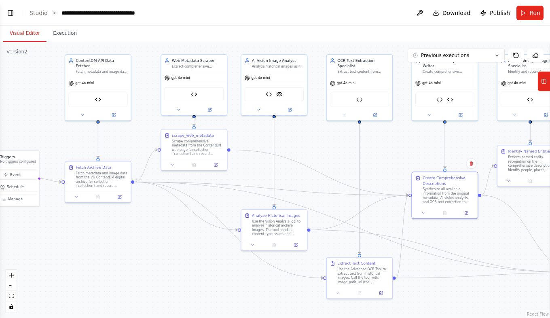
drag, startPoint x: 140, startPoint y: 151, endPoint x: 448, endPoint y: 152, distance: 308.5
click at [449, 151] on div ".deletable-edge-delete-btn { width: 20px; height: 20px; border: 0px solid #ffff…" at bounding box center [275, 180] width 550 height 276
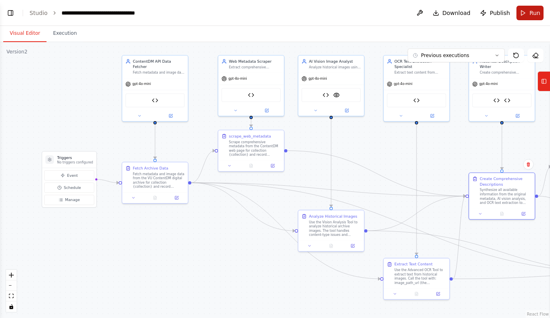
click at [527, 15] on button "Run" at bounding box center [529, 13] width 27 height 15
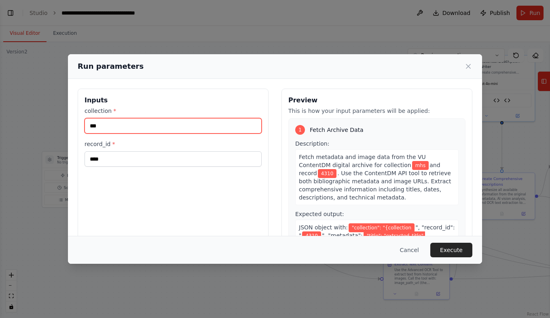
click at [94, 125] on input "***" at bounding box center [173, 125] width 177 height 15
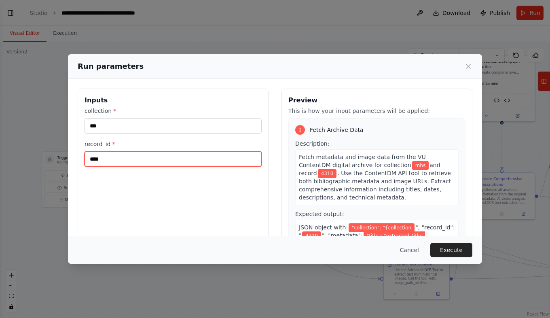
click at [96, 158] on input "****" at bounding box center [173, 158] width 177 height 15
click at [137, 187] on div "Inputs collection * *** record_id * ****" at bounding box center [173, 185] width 191 height 192
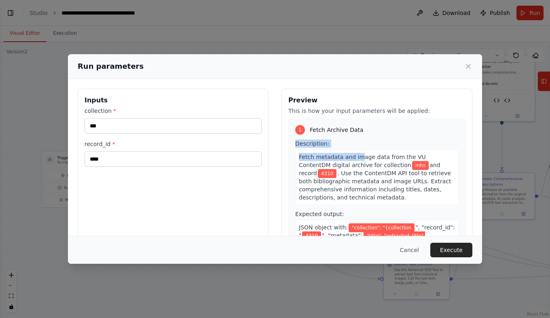
drag, startPoint x: 353, startPoint y: 161, endPoint x: 359, endPoint y: 118, distance: 43.2
click at [359, 118] on div "1 Fetch Archive Data Description: Fetch metadata and image data from the VU Con…" at bounding box center [376, 212] width 177 height 188
drag, startPoint x: 359, startPoint y: 118, endPoint x: 385, endPoint y: 164, distance: 53.6
click at [385, 164] on span "and record" at bounding box center [370, 169] width 142 height 15
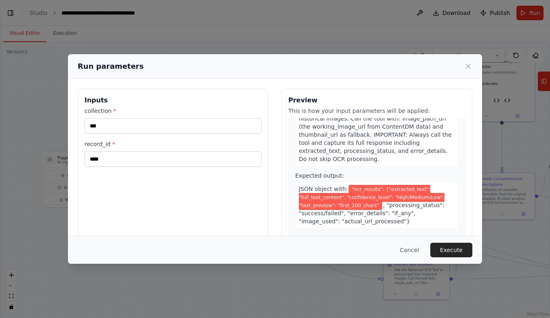
scroll to position [404, 0]
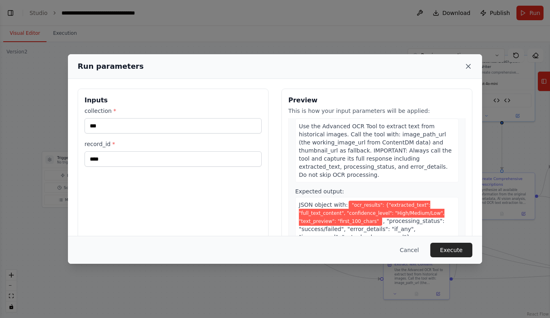
click at [468, 68] on icon at bounding box center [468, 66] width 8 height 8
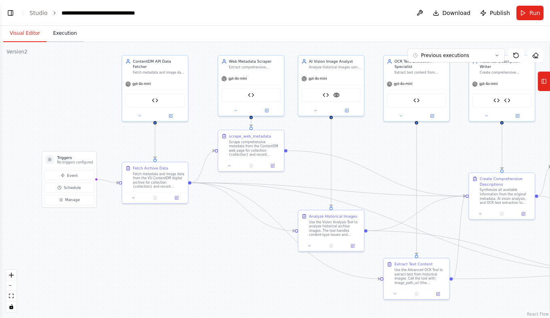
click at [57, 36] on button "Execution" at bounding box center [65, 33] width 37 height 17
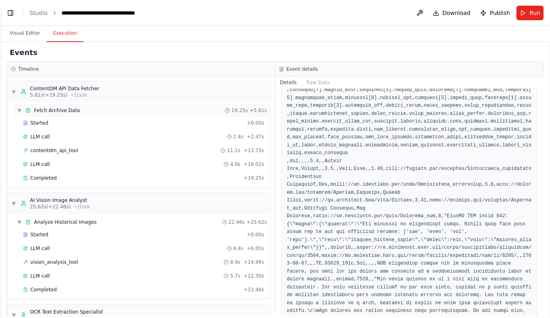
click at [50, 112] on span "Fetch Archive Data" at bounding box center [57, 110] width 46 height 6
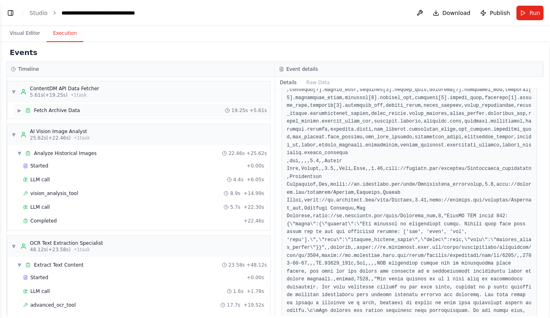
click at [48, 112] on span "Fetch Archive Data" at bounding box center [57, 110] width 46 height 6
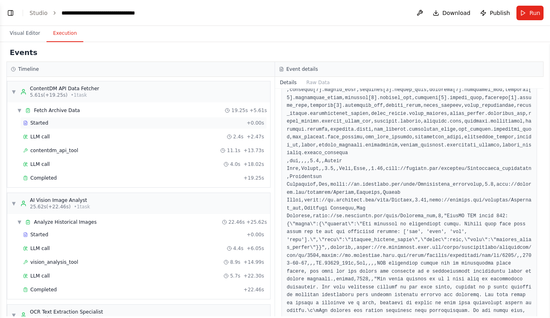
click at [41, 123] on span "Started" at bounding box center [39, 123] width 18 height 6
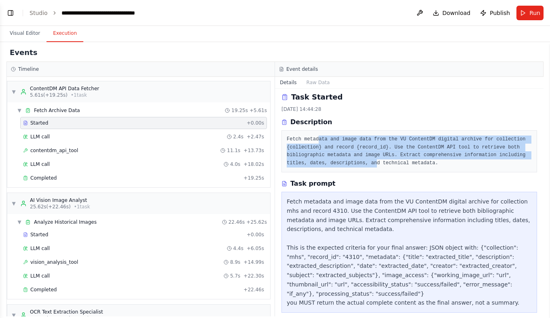
drag, startPoint x: 317, startPoint y: 142, endPoint x: 370, endPoint y: 163, distance: 57.9
click at [370, 163] on pre "Fetch metadata and image data from the VU ContentDM digital archive for collect…" at bounding box center [409, 151] width 245 height 32
drag, startPoint x: 370, startPoint y: 163, endPoint x: 330, endPoint y: 156, distance: 40.9
click at [330, 156] on pre "Fetch metadata and image data from the VU ContentDM digital archive for collect…" at bounding box center [409, 151] width 245 height 32
click at [300, 149] on pre "Fetch metadata and image data from the VU ContentDM digital archive for collect…" at bounding box center [409, 151] width 245 height 32
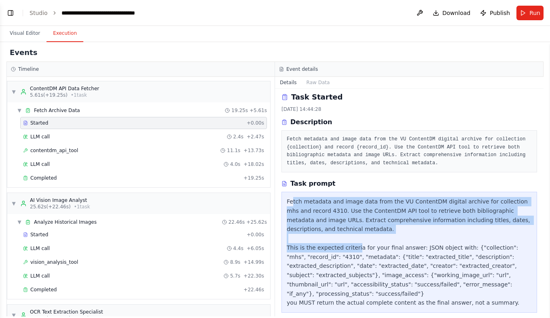
drag, startPoint x: 293, startPoint y: 202, endPoint x: 351, endPoint y: 244, distance: 71.8
click at [351, 244] on div "Fetch metadata and image data from the VU ContentDM digital archive for collect…" at bounding box center [409, 252] width 245 height 110
drag, startPoint x: 351, startPoint y: 244, endPoint x: 351, endPoint y: 249, distance: 4.9
click at [351, 249] on div "Fetch metadata and image data from the VU ContentDM digital archive for collect…" at bounding box center [409, 252] width 245 height 110
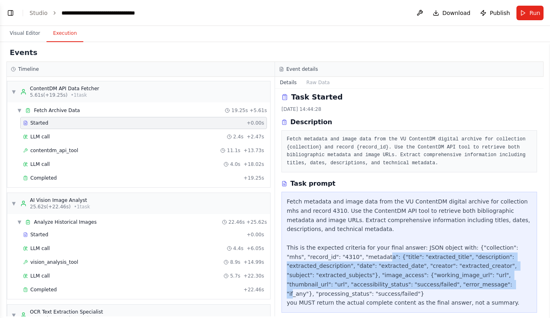
drag, startPoint x: 361, startPoint y: 260, endPoint x: 376, endPoint y: 281, distance: 26.6
click at [376, 281] on div "Fetch metadata and image data from the VU ContentDM digital archive for collect…" at bounding box center [409, 252] width 245 height 110
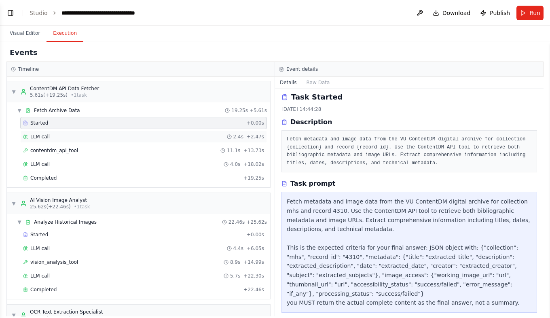
click at [42, 137] on span "LLM call" at bounding box center [39, 136] width 19 height 6
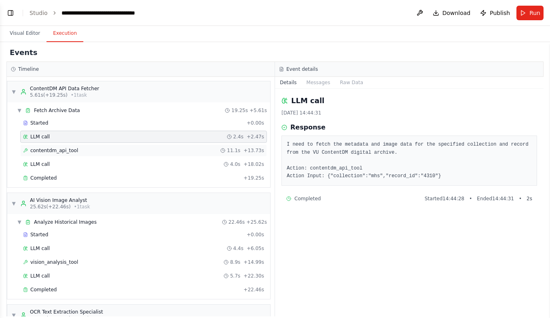
click at [39, 150] on span "contentdm_api_tool" at bounding box center [54, 150] width 48 height 6
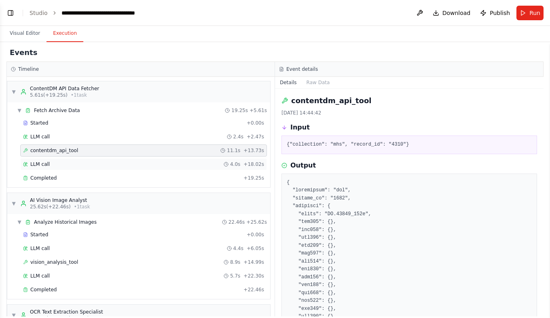
click at [48, 161] on div "LLM call 4.0s + 18.02s" at bounding box center [143, 164] width 241 height 6
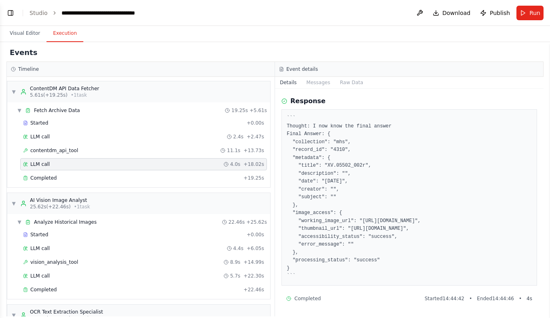
scroll to position [42, 0]
click at [42, 178] on span "Completed" at bounding box center [43, 178] width 26 height 6
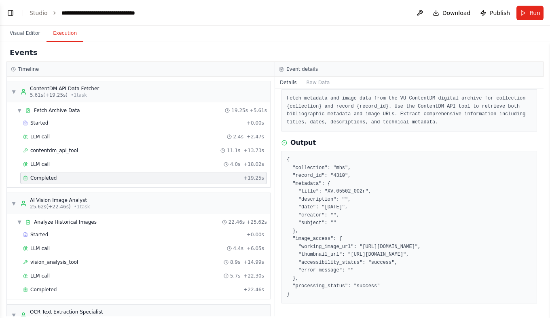
scroll to position [60, 0]
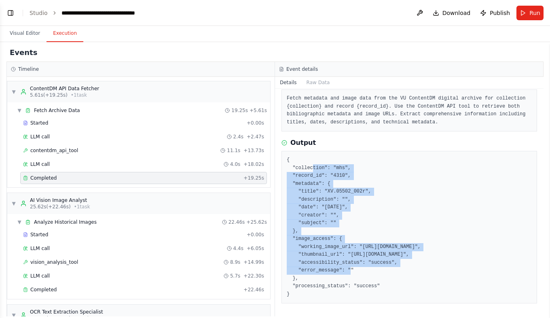
drag, startPoint x: 312, startPoint y: 150, endPoint x: 366, endPoint y: 253, distance: 116.3
click at [366, 254] on pre "{ "collection": "mhs", "record_id": "4310", "metadata": { "title": "XV.05502_00…" at bounding box center [409, 227] width 245 height 142
drag, startPoint x: 366, startPoint y: 253, endPoint x: 358, endPoint y: 243, distance: 13.5
click at [358, 243] on pre "{ "collection": "mhs", "record_id": "4310", "metadata": { "title": "XV.05502_00…" at bounding box center [409, 227] width 245 height 142
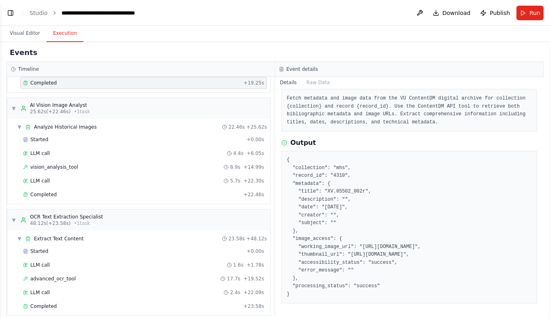
scroll to position [81, 0]
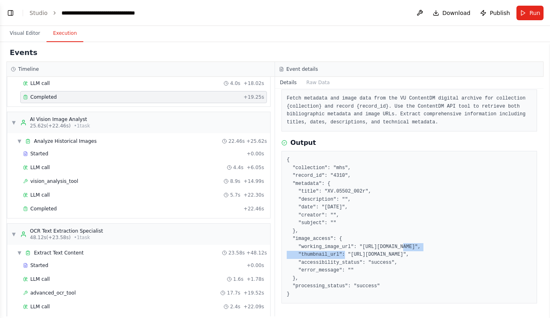
drag, startPoint x: 316, startPoint y: 237, endPoint x: 388, endPoint y: 239, distance: 72.0
click at [388, 239] on pre "{ "collection": "mhs", "record_id": "4310", "metadata": { "title": "XV.05502_00…" at bounding box center [409, 227] width 245 height 142
drag, startPoint x: 388, startPoint y: 239, endPoint x: 366, endPoint y: 246, distance: 23.4
click at [366, 246] on pre "{ "collection": "mhs", "record_id": "4310", "metadata": { "title": "XV.05502_00…" at bounding box center [409, 227] width 245 height 142
drag, startPoint x: 343, startPoint y: 253, endPoint x: 412, endPoint y: 257, distance: 68.9
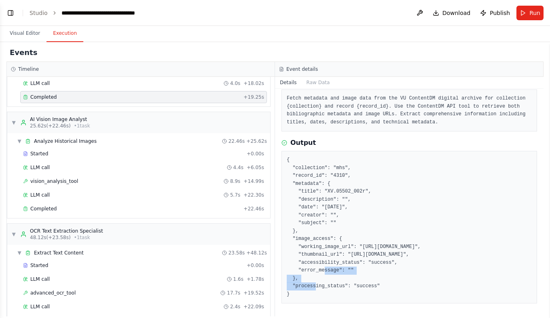
click at [412, 257] on pre "{ "collection": "mhs", "record_id": "4310", "metadata": { "title": "XV.05502_00…" at bounding box center [409, 227] width 245 height 142
click at [51, 181] on span "vision_analysis_tool" at bounding box center [54, 181] width 48 height 6
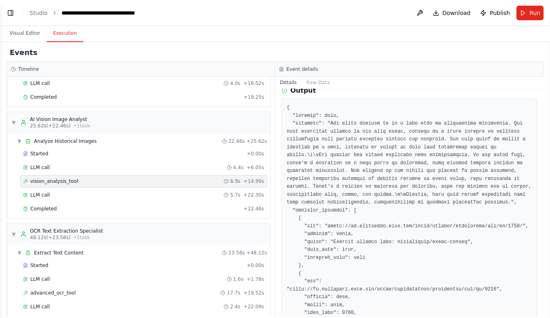
scroll to position [121, 0]
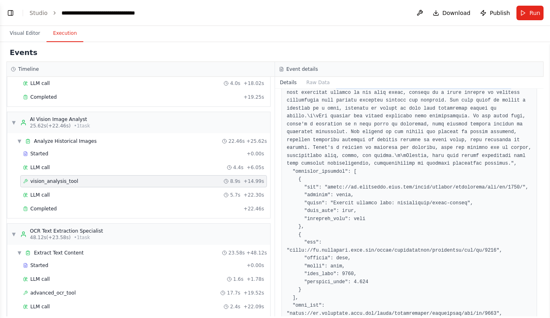
drag, startPoint x: 331, startPoint y: 99, endPoint x: 492, endPoint y: 104, distance: 161.0
click at [492, 104] on pre at bounding box center [409, 266] width 245 height 402
click at [416, 110] on pre at bounding box center [409, 266] width 245 height 402
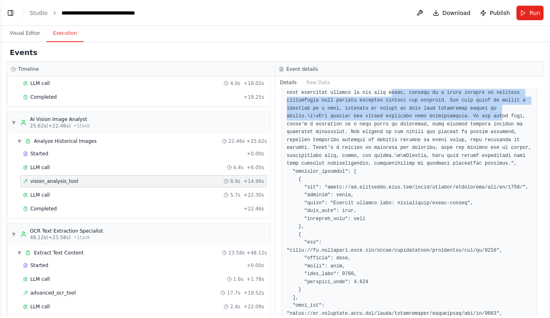
drag, startPoint x: 370, startPoint y: 109, endPoint x: 413, endPoint y: 134, distance: 49.7
click at [413, 134] on pre at bounding box center [409, 266] width 245 height 402
drag, startPoint x: 413, startPoint y: 134, endPoint x: 413, endPoint y: 148, distance: 13.8
click at [414, 148] on pre at bounding box center [409, 266] width 245 height 402
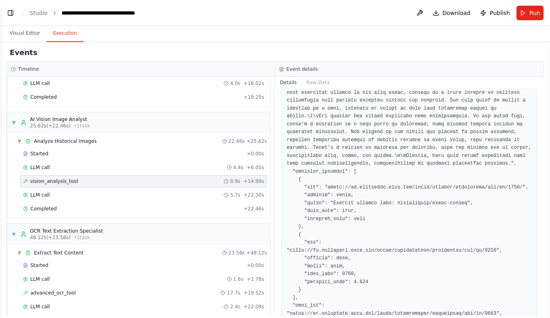
click at [349, 148] on pre at bounding box center [409, 266] width 245 height 402
drag, startPoint x: 311, startPoint y: 148, endPoint x: 402, endPoint y: 149, distance: 91.0
click at [402, 149] on pre at bounding box center [409, 266] width 245 height 402
drag, startPoint x: 402, startPoint y: 149, endPoint x: 334, endPoint y: 148, distance: 68.0
click at [334, 147] on pre at bounding box center [409, 266] width 245 height 402
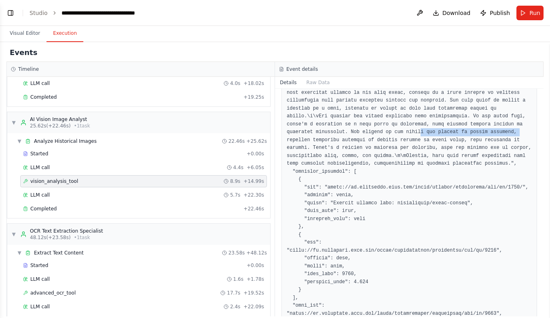
click at [320, 148] on pre at bounding box center [409, 266] width 245 height 402
drag, startPoint x: 319, startPoint y: 147, endPoint x: 347, endPoint y: 159, distance: 29.5
click at [347, 159] on pre at bounding box center [409, 266] width 245 height 402
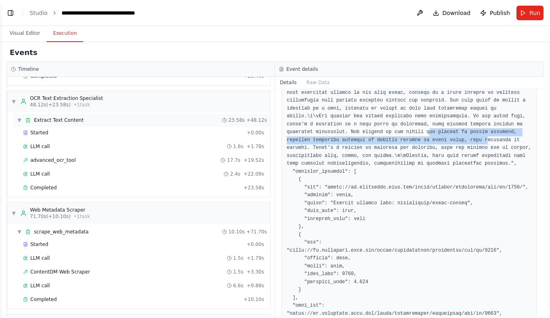
scroll to position [243, 0]
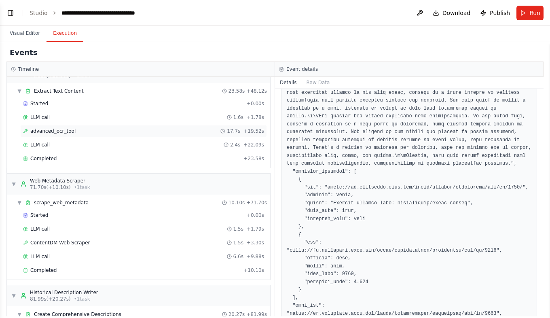
click at [49, 132] on span "advanced_ocr_tool" at bounding box center [52, 131] width 45 height 6
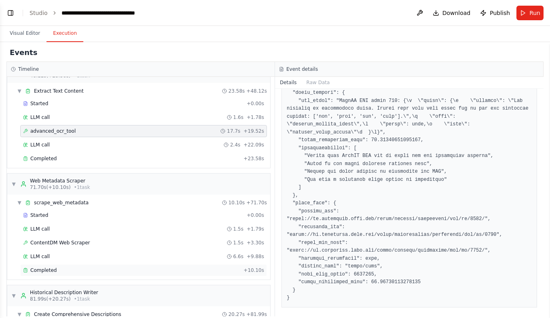
scroll to position [323, 0]
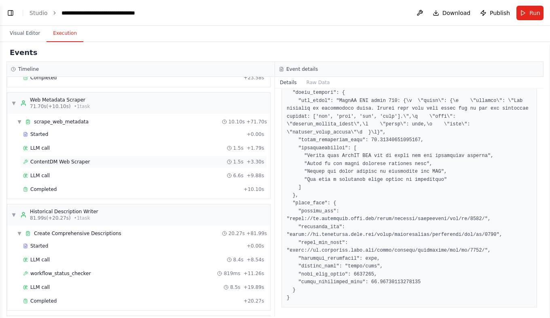
click at [65, 163] on span "ContentDM Web Scraper" at bounding box center [60, 162] width 60 height 6
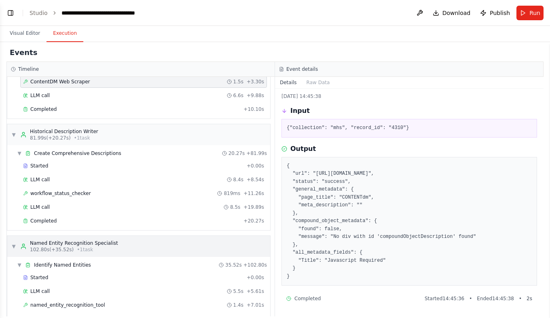
scroll to position [445, 0]
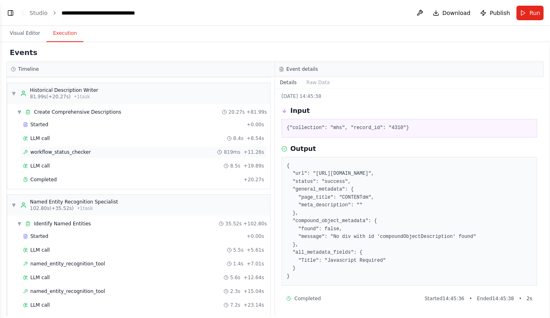
click at [49, 153] on span "workflow_status_checker" at bounding box center [60, 152] width 61 height 6
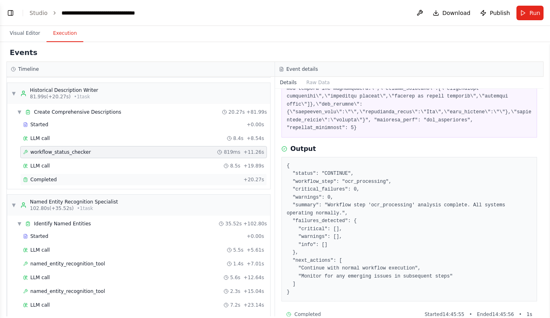
click at [49, 177] on span "Completed" at bounding box center [43, 179] width 26 height 6
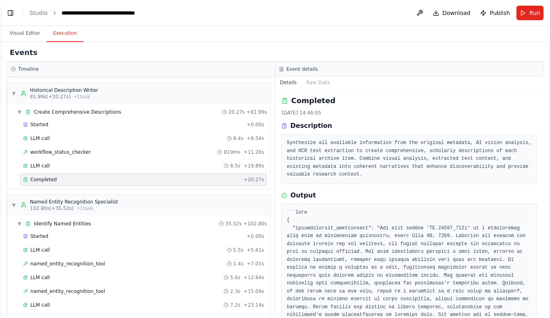
scroll to position [92, 0]
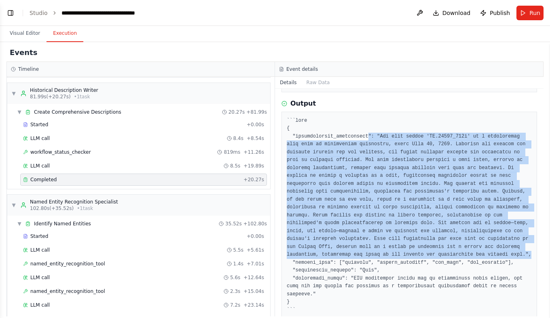
drag, startPoint x: 360, startPoint y: 126, endPoint x: 413, endPoint y: 243, distance: 128.3
click at [413, 243] on pre at bounding box center [409, 215] width 245 height 197
drag, startPoint x: 413, startPoint y: 243, endPoint x: 367, endPoint y: 239, distance: 46.3
click at [367, 239] on pre at bounding box center [409, 215] width 245 height 197
click at [359, 237] on pre at bounding box center [409, 215] width 245 height 197
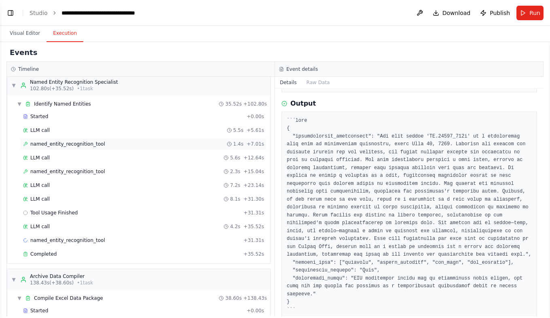
scroll to position [526, 0]
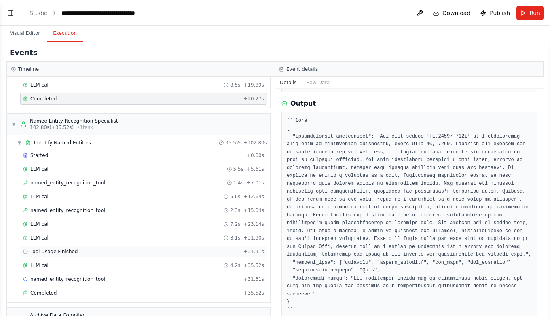
click at [53, 251] on span "Tool Usage Finished" at bounding box center [54, 251] width 48 height 6
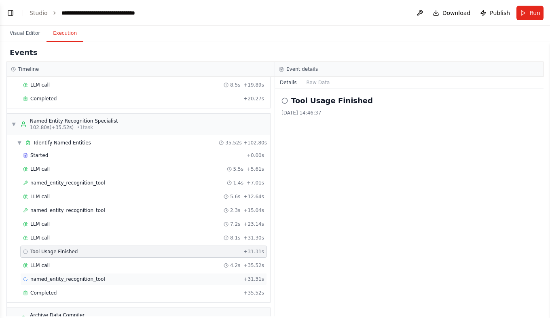
click at [51, 282] on span "named_entity_recognition_tool" at bounding box center [67, 279] width 75 height 6
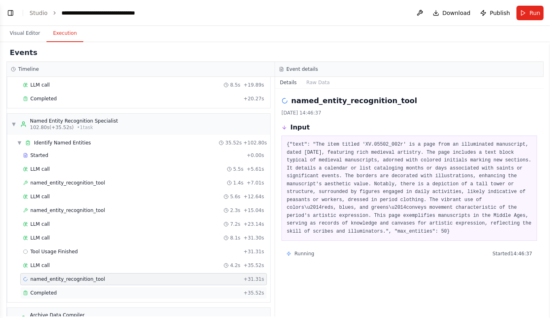
click at [51, 295] on span "Completed" at bounding box center [43, 293] width 26 height 6
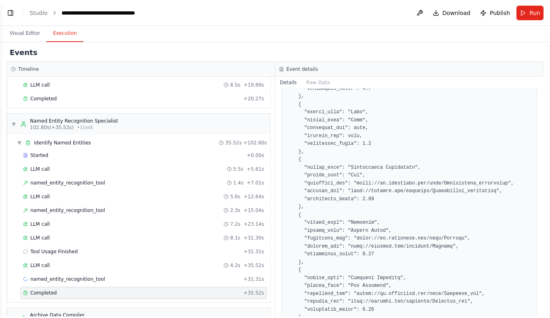
scroll to position [162, 0]
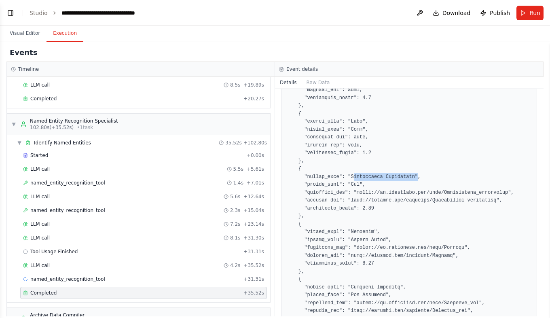
drag, startPoint x: 347, startPoint y: 175, endPoint x: 407, endPoint y: 177, distance: 60.7
click at [407, 177] on pre at bounding box center [409, 193] width 245 height 308
drag, startPoint x: 407, startPoint y: 177, endPoint x: 392, endPoint y: 193, distance: 22.0
click at [392, 193] on pre at bounding box center [409, 193] width 245 height 308
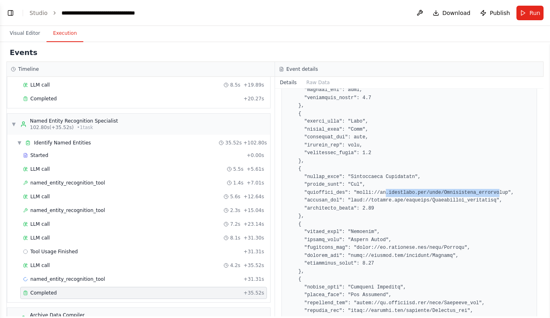
drag, startPoint x: 378, startPoint y: 193, endPoint x: 482, endPoint y: 193, distance: 103.5
click at [482, 193] on pre at bounding box center [409, 193] width 245 height 308
click at [365, 201] on pre at bounding box center [409, 193] width 245 height 308
drag, startPoint x: 345, startPoint y: 208, endPoint x: 382, endPoint y: 209, distance: 36.8
click at [382, 209] on pre at bounding box center [409, 193] width 245 height 308
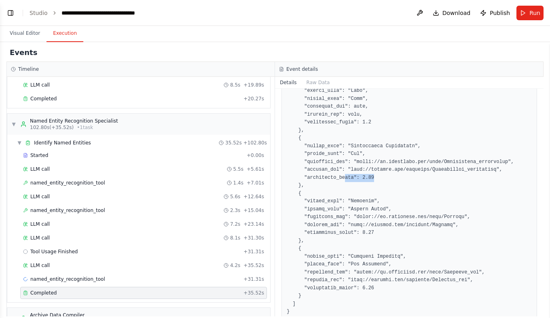
scroll to position [210, 0]
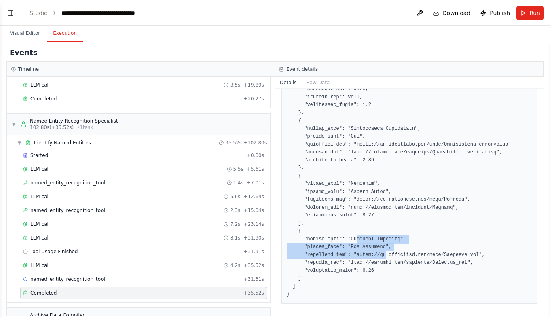
drag, startPoint x: 351, startPoint y: 240, endPoint x: 378, endPoint y: 253, distance: 29.7
click at [378, 253] on pre at bounding box center [409, 145] width 245 height 308
click at [351, 254] on pre at bounding box center [409, 145] width 245 height 308
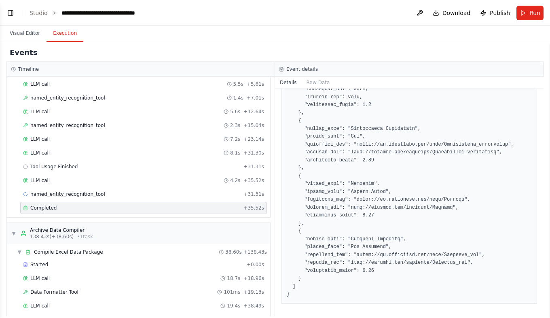
scroll to position [632, 0]
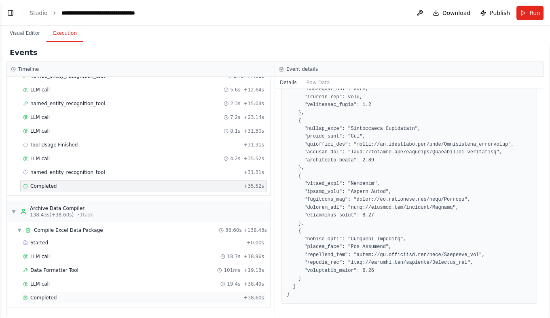
click at [39, 298] on span "Completed" at bounding box center [43, 297] width 26 height 6
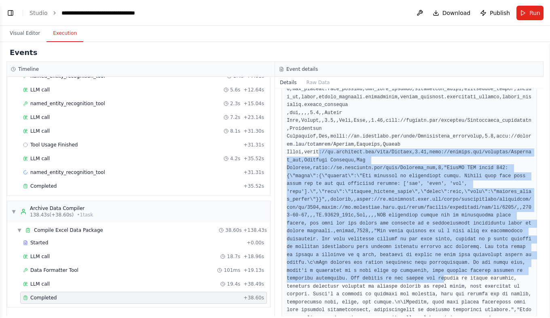
drag, startPoint x: 315, startPoint y: 146, endPoint x: 361, endPoint y: 261, distance: 124.3
click at [361, 261] on pre at bounding box center [409, 172] width 245 height 363
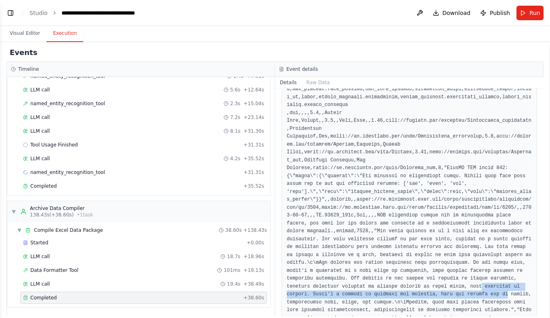
drag, startPoint x: 361, startPoint y: 261, endPoint x: 385, endPoint y: 275, distance: 27.5
click at [385, 275] on pre at bounding box center [409, 172] width 245 height 363
drag, startPoint x: 385, startPoint y: 275, endPoint x: 355, endPoint y: 248, distance: 41.0
click at [356, 248] on pre at bounding box center [409, 172] width 245 height 363
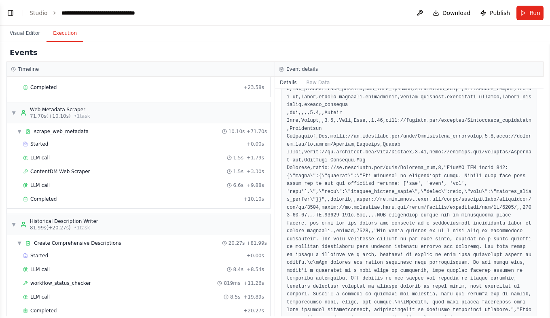
scroll to position [0, 0]
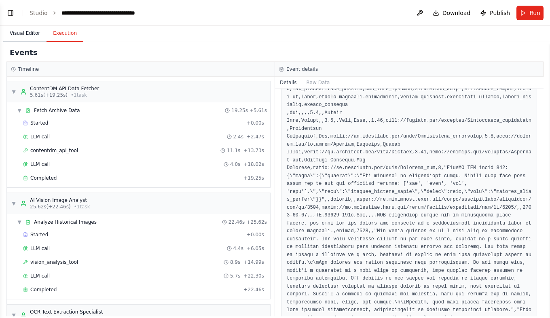
click at [25, 33] on button "Visual Editor" at bounding box center [24, 33] width 43 height 17
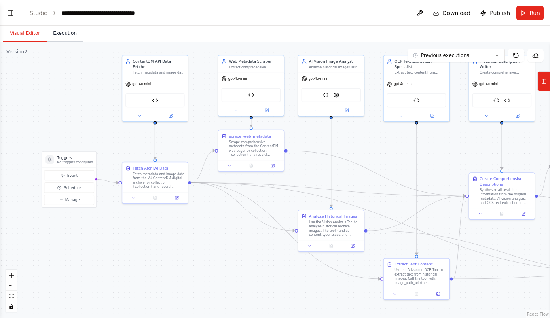
click at [70, 32] on button "Execution" at bounding box center [65, 33] width 37 height 17
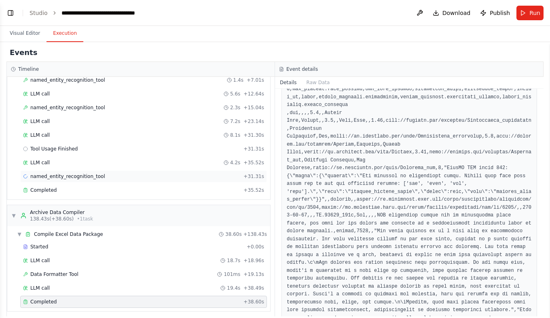
scroll to position [632, 0]
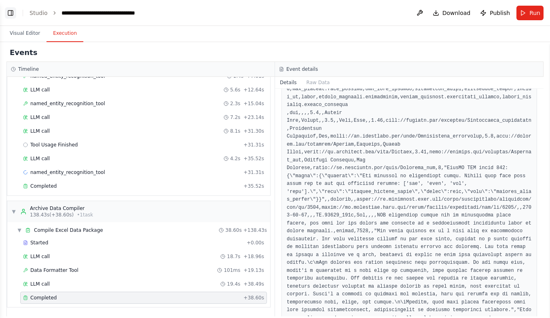
click at [7, 11] on button "Toggle Left Sidebar" at bounding box center [10, 12] width 11 height 11
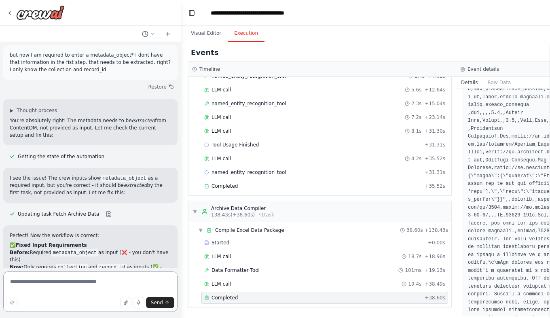
click at [48, 284] on textarea at bounding box center [90, 291] width 174 height 40
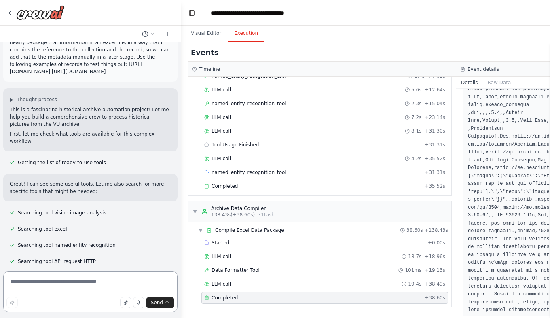
scroll to position [0, 0]
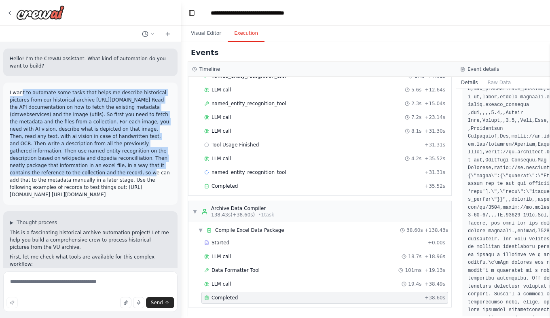
drag, startPoint x: 21, startPoint y: 94, endPoint x: 93, endPoint y: 167, distance: 102.6
click at [93, 167] on p "I want to automate some tasks that helps me describe historical pictures from o…" at bounding box center [90, 143] width 161 height 109
drag, startPoint x: 93, startPoint y: 167, endPoint x: 198, endPoint y: 37, distance: 166.2
click at [199, 37] on button "Visual Editor" at bounding box center [205, 33] width 43 height 17
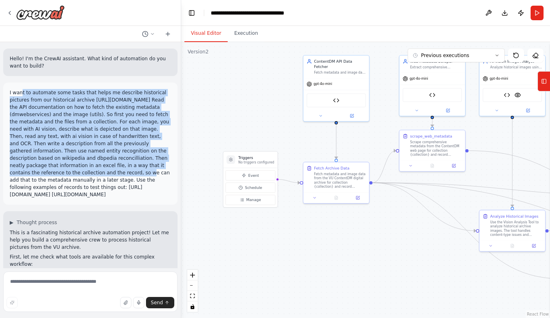
click at [197, 34] on button "Visual Editor" at bounding box center [205, 33] width 43 height 17
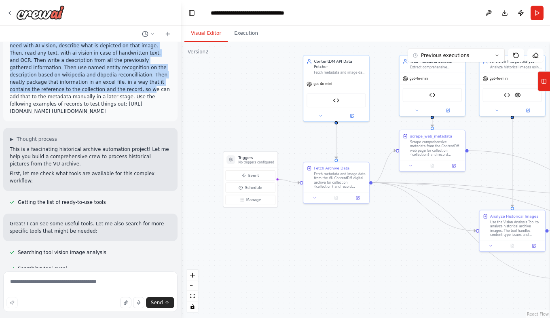
scroll to position [121, 0]
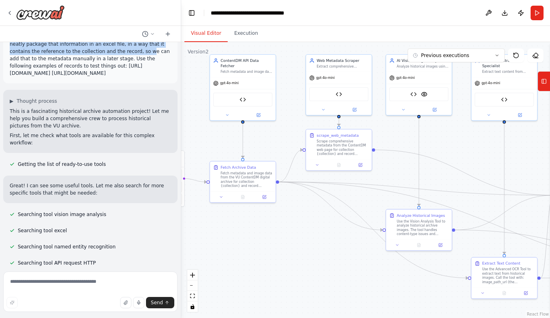
drag, startPoint x: 282, startPoint y: 123, endPoint x: 156, endPoint y: 142, distance: 127.5
click at [156, 142] on div "Hello! I'm the CrewAI assistant. What kind of automation do you want to build? …" at bounding box center [275, 159] width 550 height 318
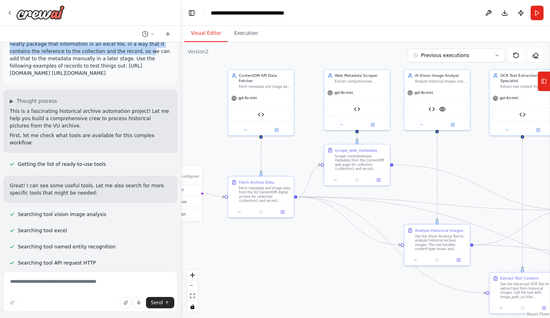
drag, startPoint x: 243, startPoint y: 156, endPoint x: 299, endPoint y: 154, distance: 56.2
click at [299, 154] on div ".deletable-edge-delete-btn { width: 20px; height: 20px; border: 0px solid #ffff…" at bounding box center [365, 180] width 369 height 276
click at [246, 127] on icon at bounding box center [245, 129] width 4 height 4
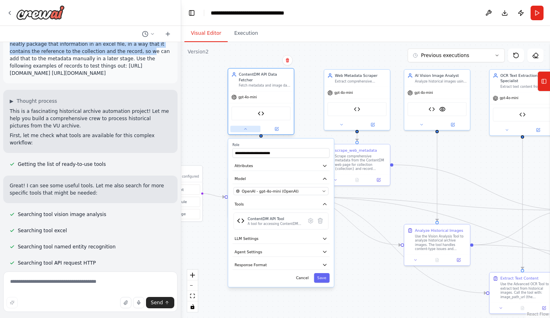
click at [243, 127] on icon at bounding box center [245, 129] width 4 height 4
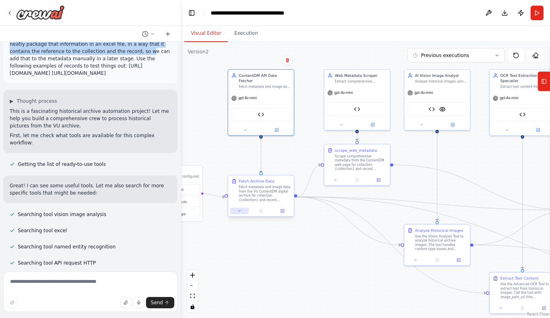
click at [240, 212] on icon at bounding box center [239, 211] width 4 height 4
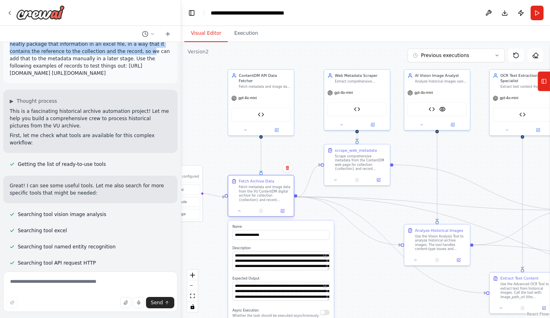
click at [240, 215] on div at bounding box center [261, 210] width 66 height 11
click at [240, 213] on icon at bounding box center [239, 211] width 4 height 4
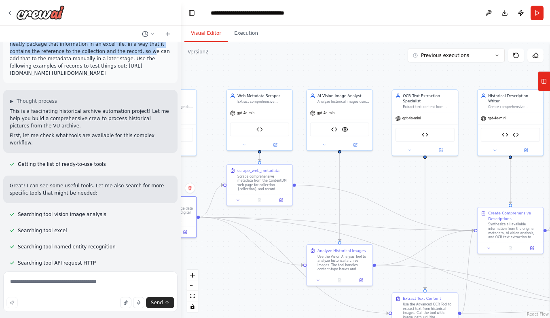
drag, startPoint x: 454, startPoint y: 152, endPoint x: 340, endPoint y: 168, distance: 115.2
click at [342, 169] on div ".deletable-edge-delete-btn { width: 20px; height: 20px; border: 0px solid #ffff…" at bounding box center [365, 180] width 369 height 276
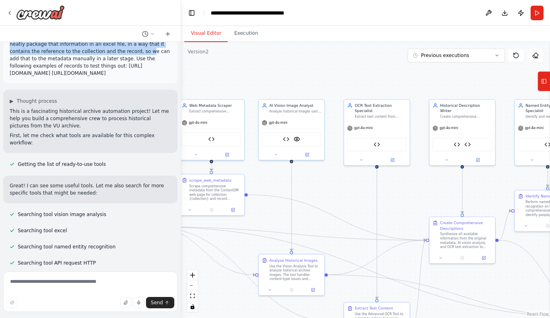
drag, startPoint x: 445, startPoint y: 172, endPoint x: 399, endPoint y: 184, distance: 48.0
click at [402, 184] on div ".deletable-edge-delete-btn { width: 20px; height: 20px; border: 0px solid #ffff…" at bounding box center [365, 180] width 369 height 276
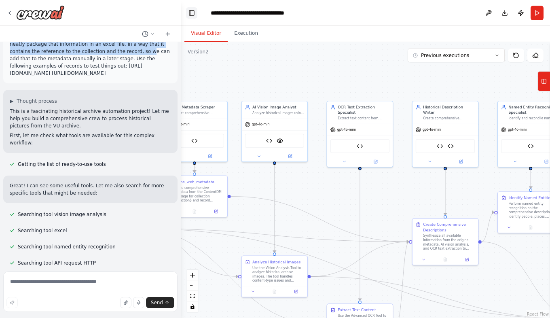
click at [192, 13] on button "Toggle Left Sidebar" at bounding box center [191, 12] width 11 height 11
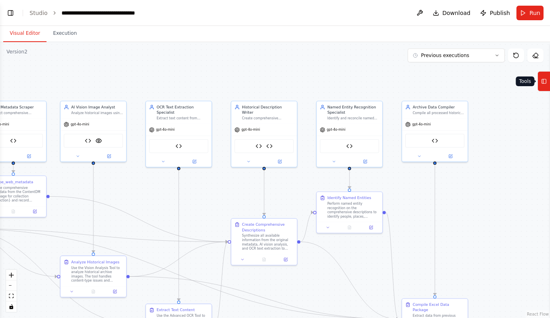
click at [541, 80] on icon at bounding box center [544, 81] width 6 height 13
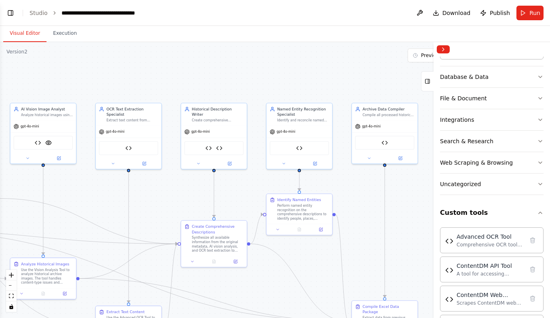
drag, startPoint x: 342, startPoint y: 86, endPoint x: 294, endPoint y: 89, distance: 48.6
click at [294, 89] on div ".deletable-edge-delete-btn { width: 20px; height: 20px; border: 0px solid #ffff…" at bounding box center [275, 180] width 550 height 276
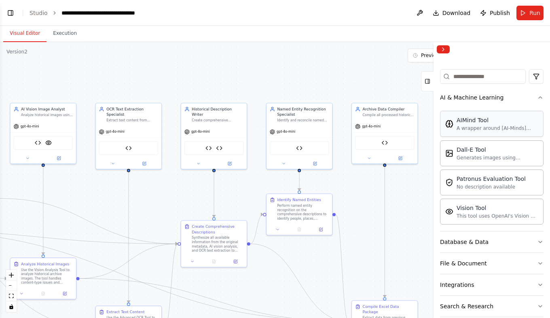
scroll to position [46, 0]
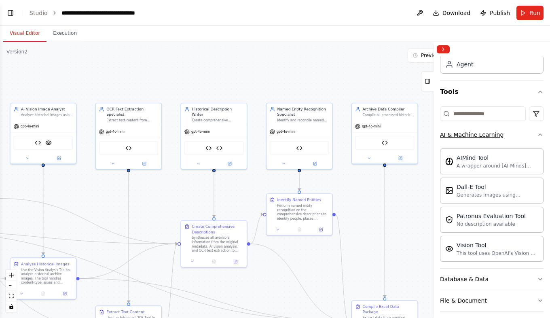
click at [539, 134] on icon "button" at bounding box center [540, 135] width 3 height 2
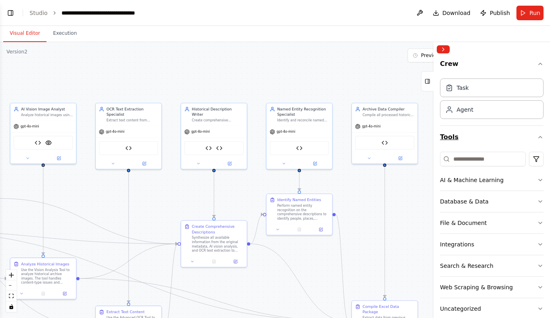
scroll to position [0, 0]
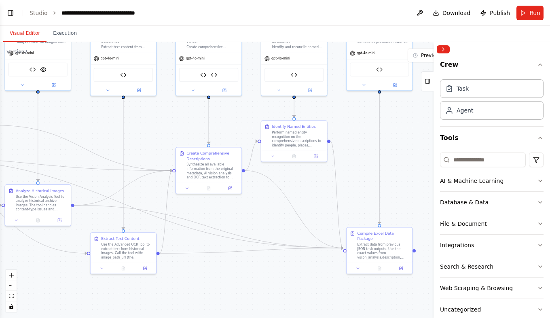
drag, startPoint x: 414, startPoint y: 177, endPoint x: 404, endPoint y: 124, distance: 53.9
click at [404, 124] on div ".deletable-edge-delete-btn { width: 20px; height: 20px; border: 0px solid #ffff…" at bounding box center [275, 180] width 550 height 276
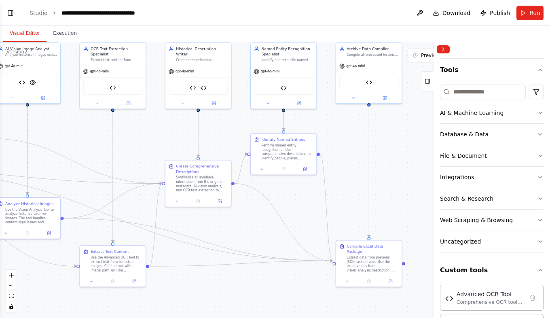
scroll to position [81, 0]
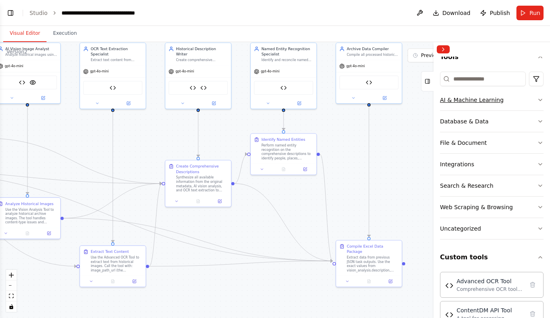
click at [537, 99] on icon "button" at bounding box center [540, 100] width 6 height 6
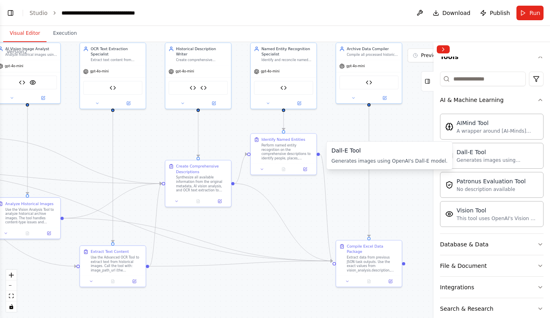
scroll to position [162, 0]
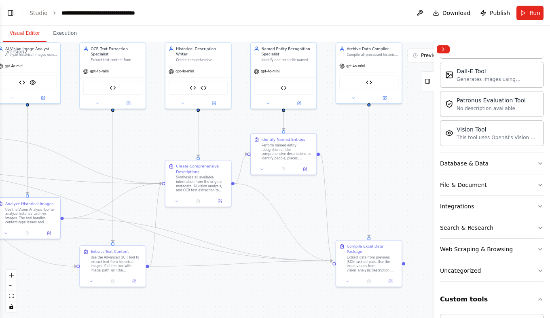
click at [537, 163] on icon "button" at bounding box center [540, 163] width 6 height 6
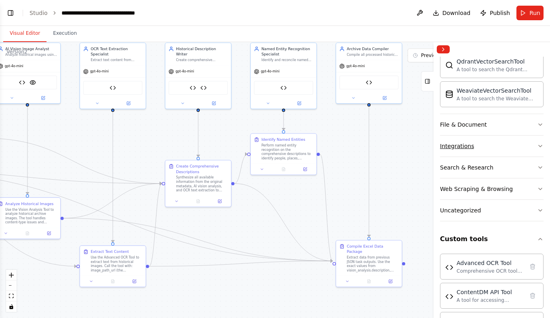
scroll to position [323, 0]
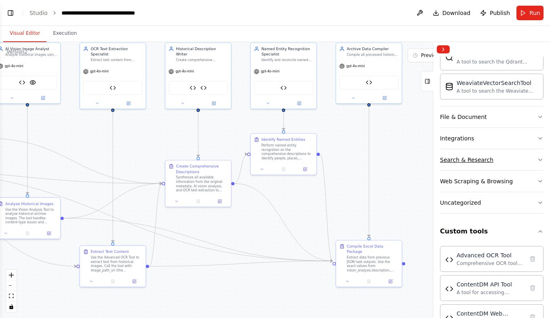
click at [537, 159] on icon "button" at bounding box center [540, 159] width 6 height 6
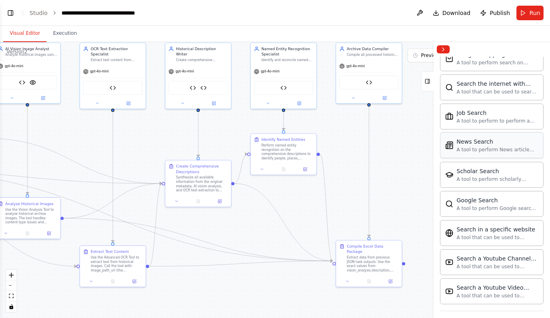
scroll to position [607, 0]
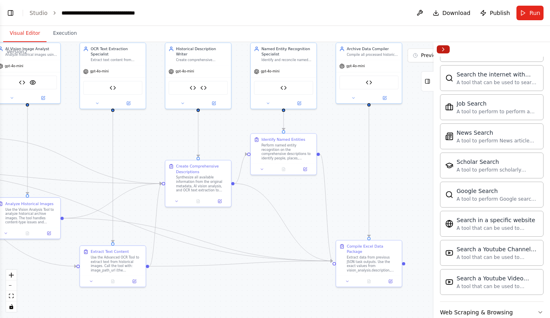
click at [446, 50] on button "Collapse right sidebar" at bounding box center [443, 49] width 13 height 8
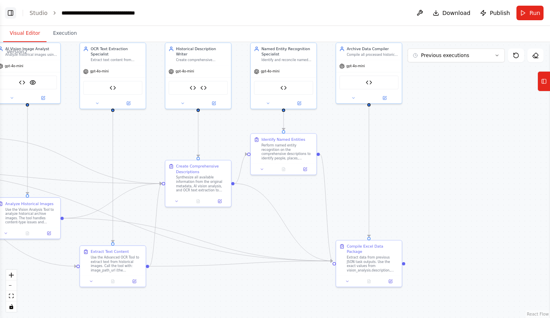
click at [14, 12] on button "Toggle Left Sidebar" at bounding box center [10, 12] width 11 height 11
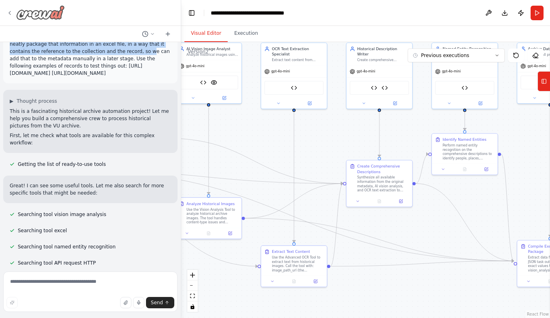
click at [50, 13] on img at bounding box center [40, 12] width 49 height 15
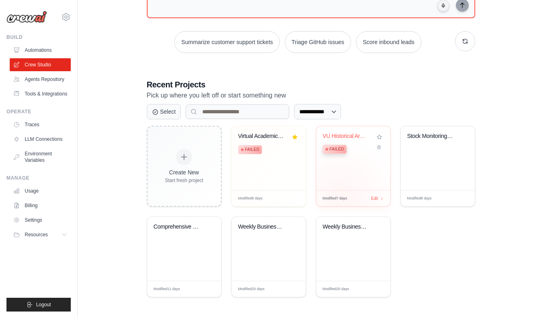
click at [341, 196] on span "Modified 7 days" at bounding box center [335, 199] width 25 height 6
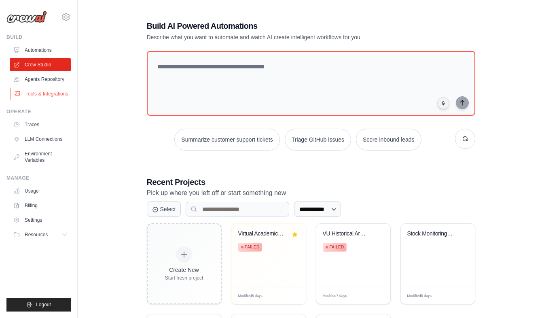
click at [40, 93] on link "Tools & Integrations" at bounding box center [41, 93] width 61 height 13
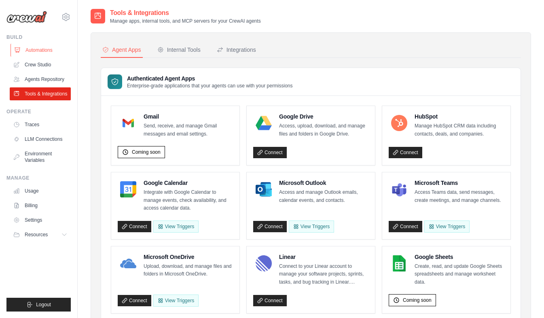
click at [43, 50] on link "Automations" at bounding box center [41, 50] width 61 height 13
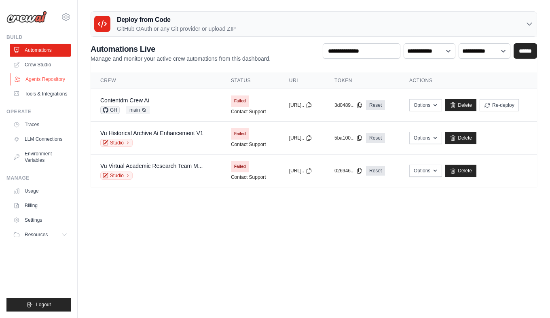
click at [38, 80] on link "Agents Repository" at bounding box center [41, 79] width 61 height 13
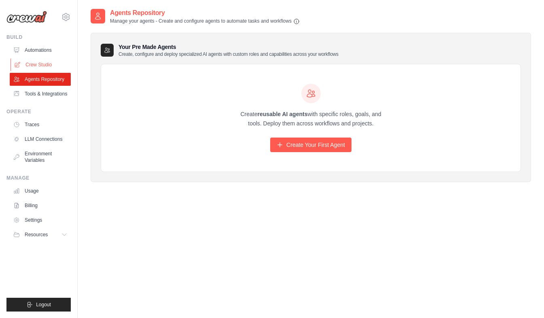
click at [44, 63] on link "Crew Studio" at bounding box center [41, 64] width 61 height 13
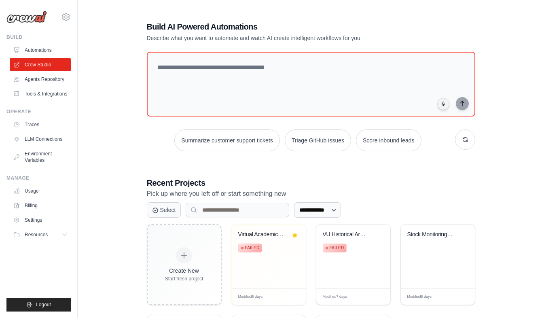
click at [43, 50] on link "Automations" at bounding box center [40, 50] width 61 height 13
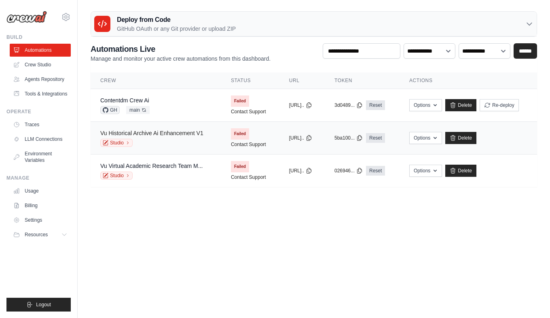
click at [188, 135] on link "Vu Historical Archive Ai Enhancement V1" at bounding box center [151, 133] width 103 height 6
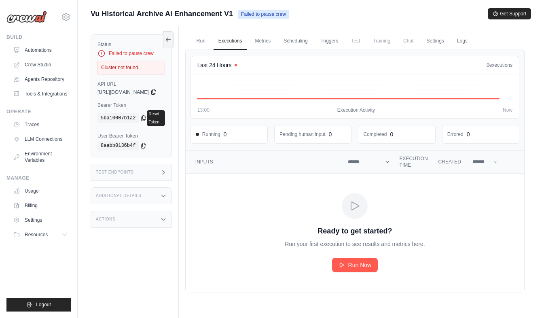
click at [157, 92] on icon at bounding box center [153, 92] width 6 height 6
click at [165, 170] on icon at bounding box center [164, 172] width 2 height 4
